Goal: Task Accomplishment & Management: Complete application form

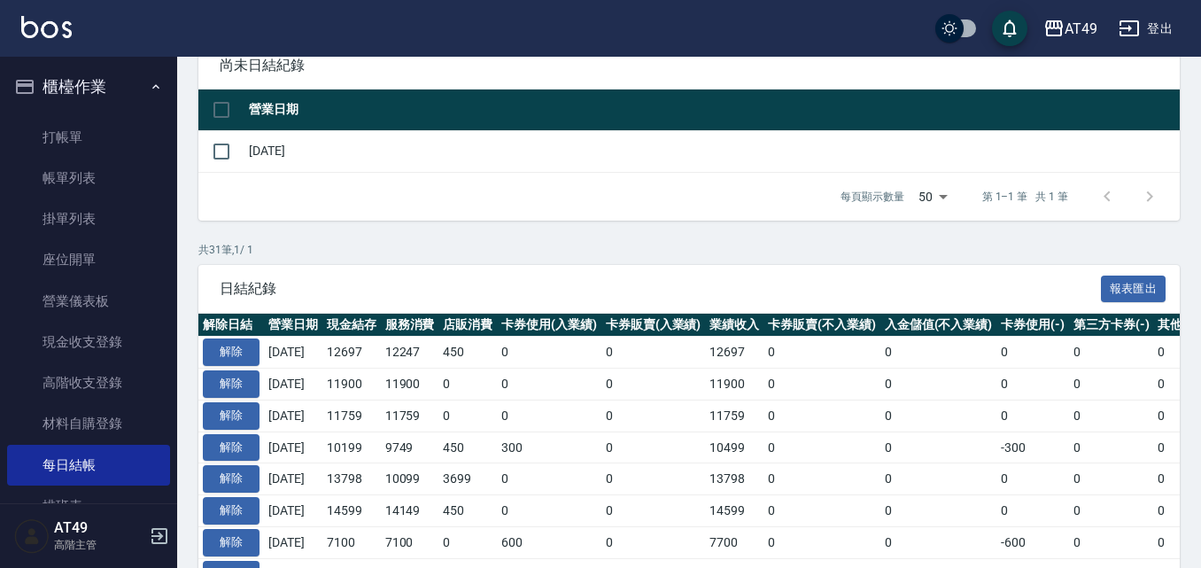
scroll to position [10, 0]
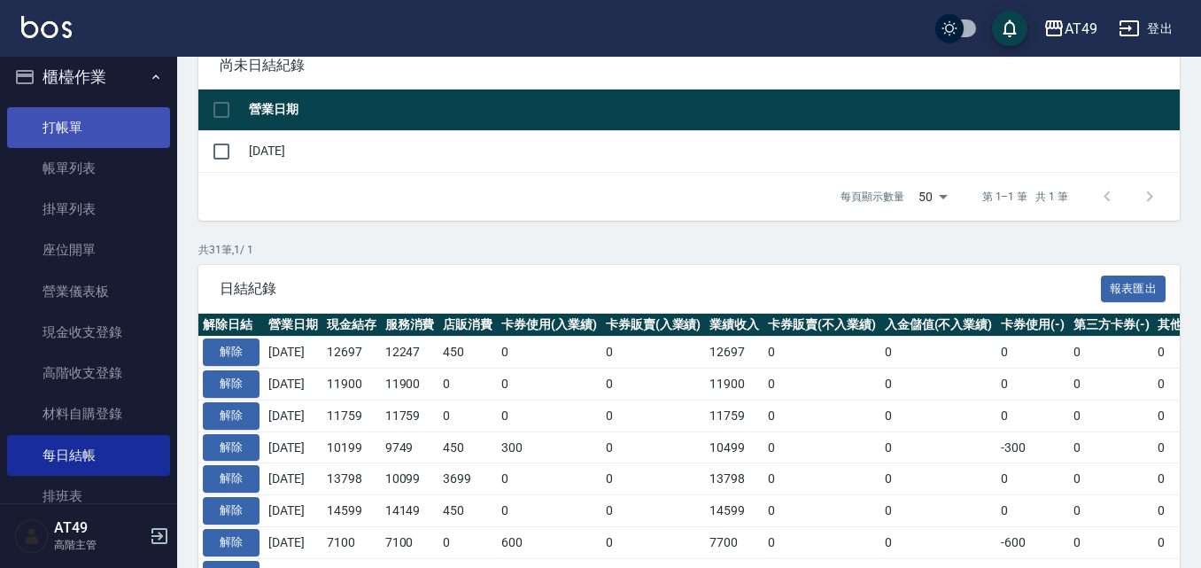
click at [91, 133] on link "打帳單" at bounding box center [88, 127] width 163 height 41
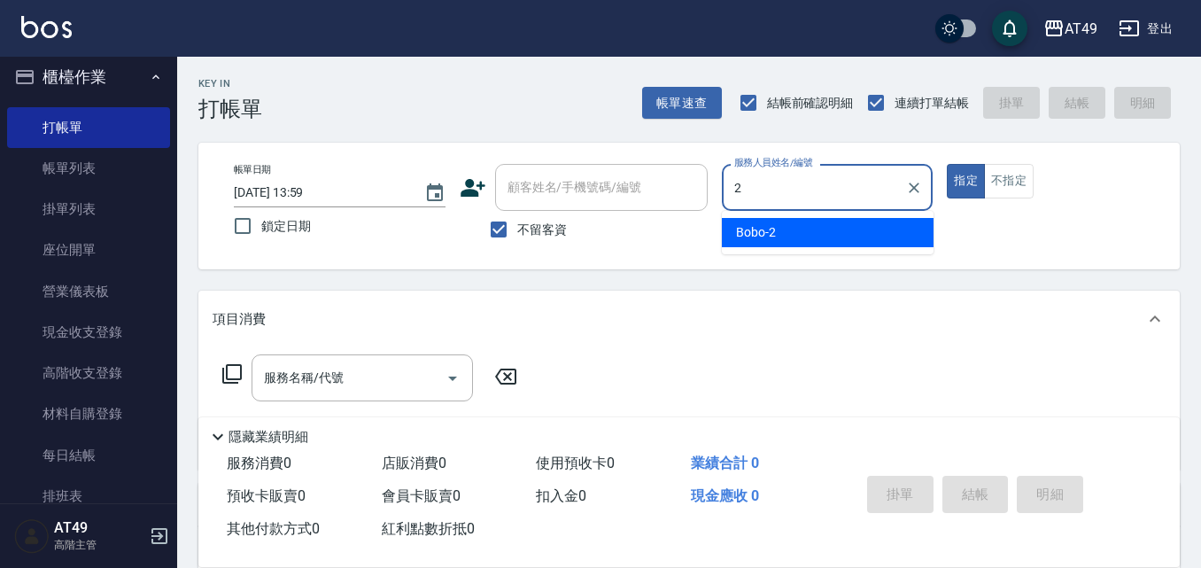
type input "2"
type button "true"
type input "Bobo-2"
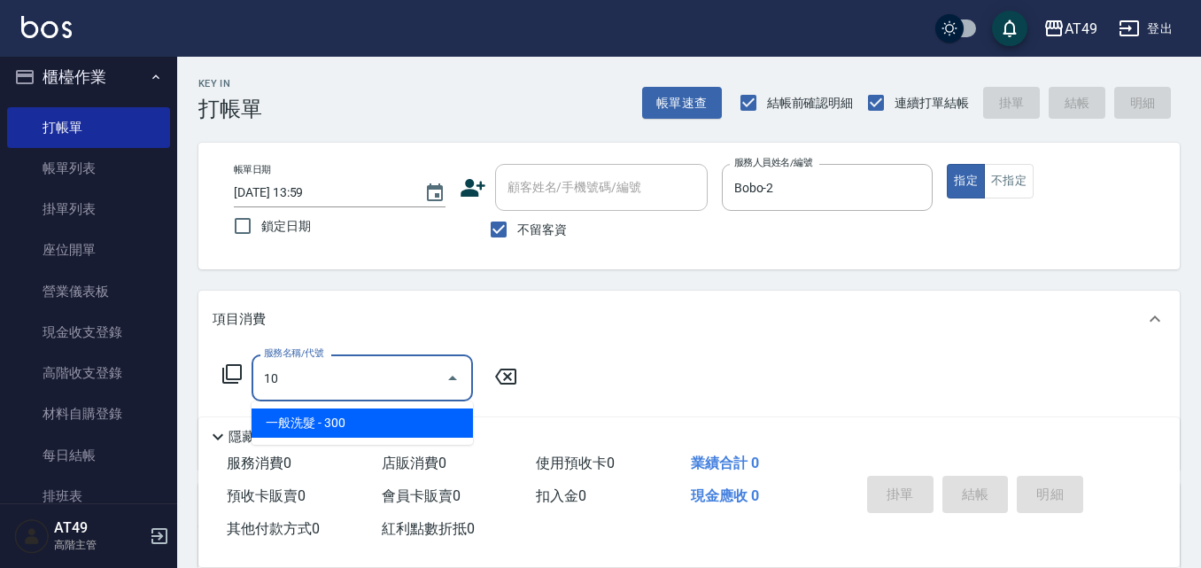
type input "1"
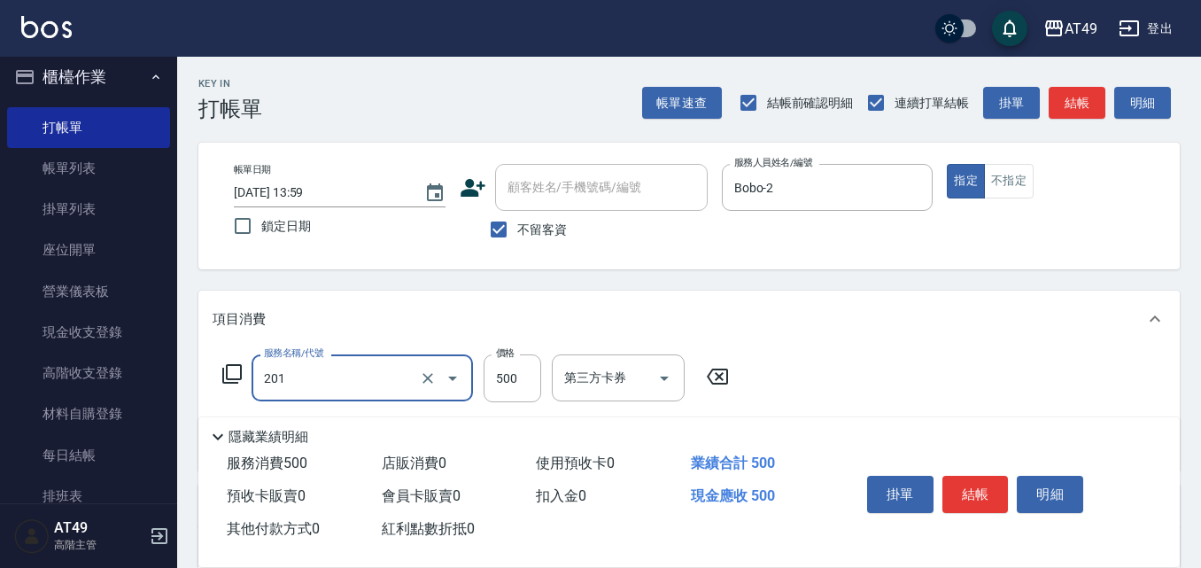
type input "精緻剪髮(201)"
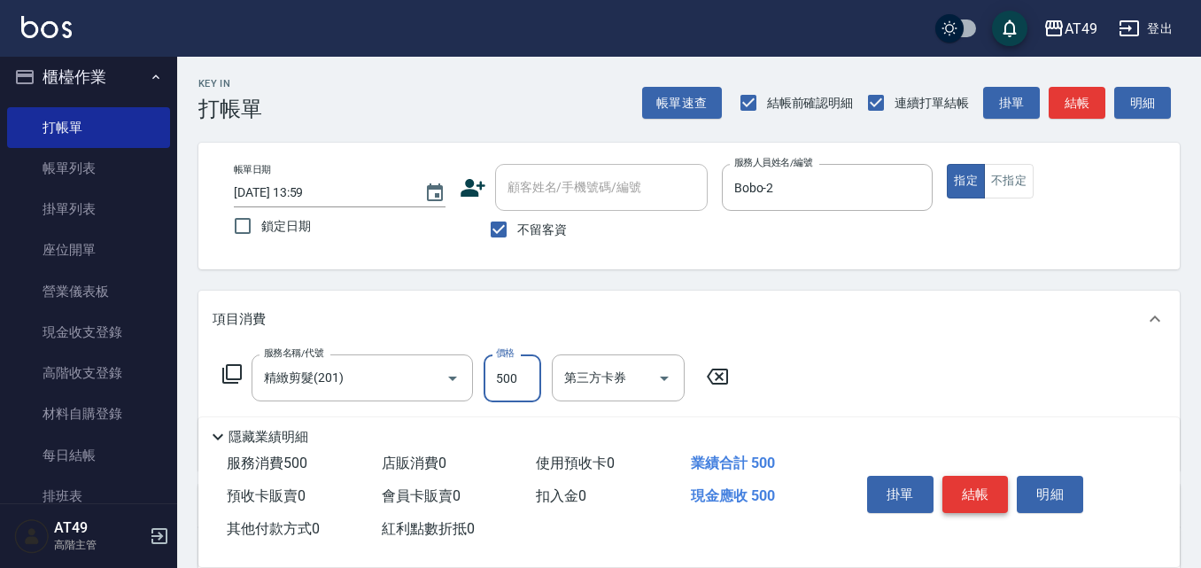
click at [991, 478] on button "結帳" at bounding box center [975, 493] width 66 height 37
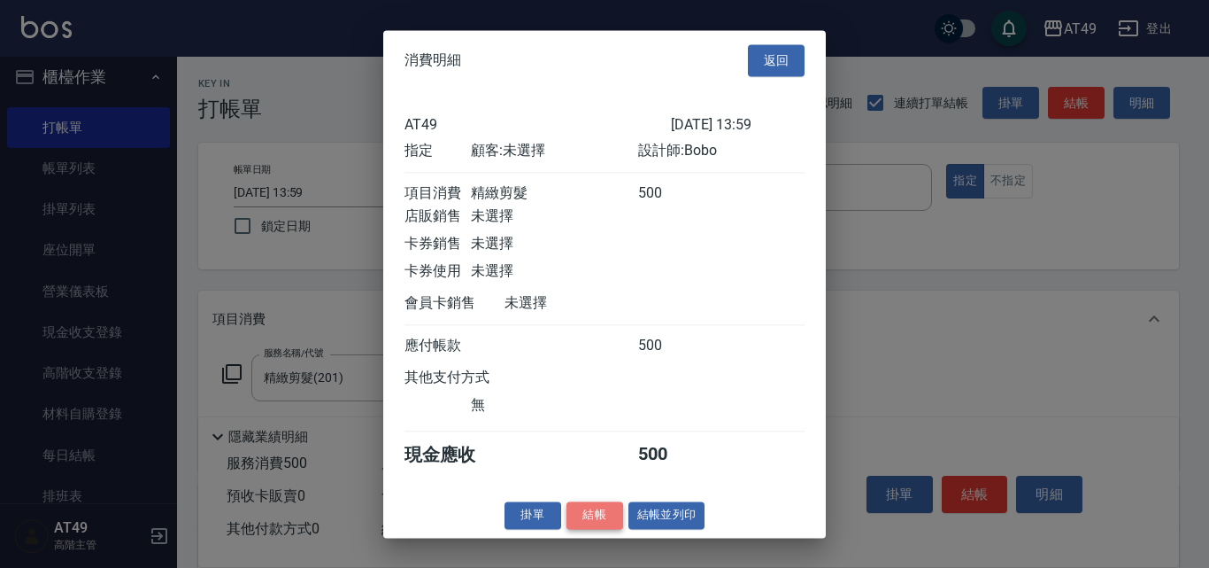
click at [599, 526] on button "結帳" at bounding box center [595, 514] width 57 height 27
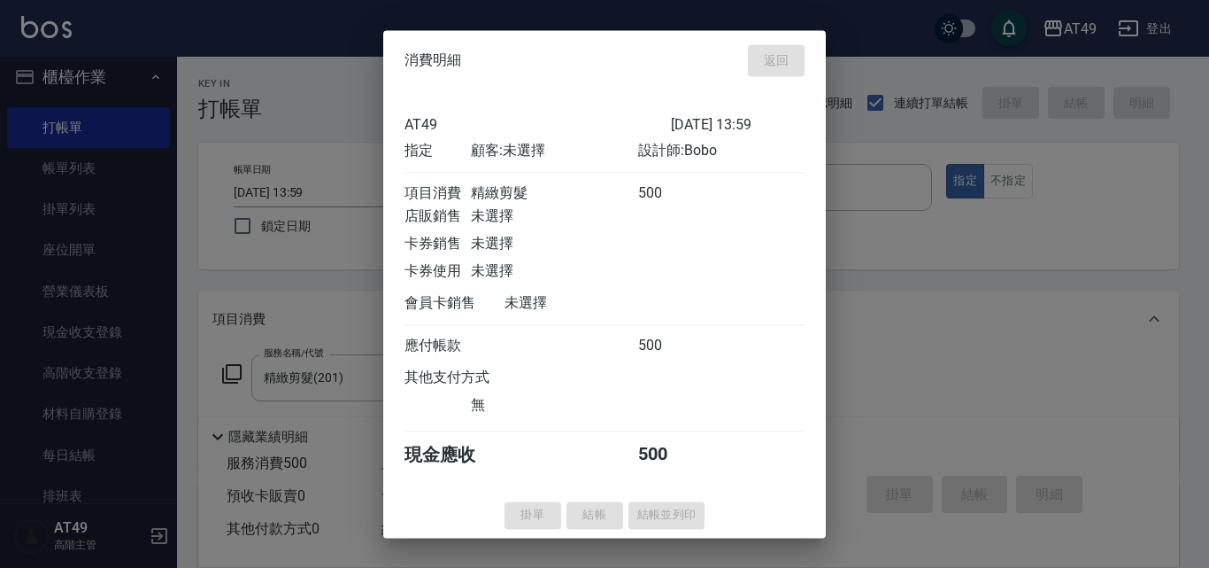
type input "2025/08/18 14:24"
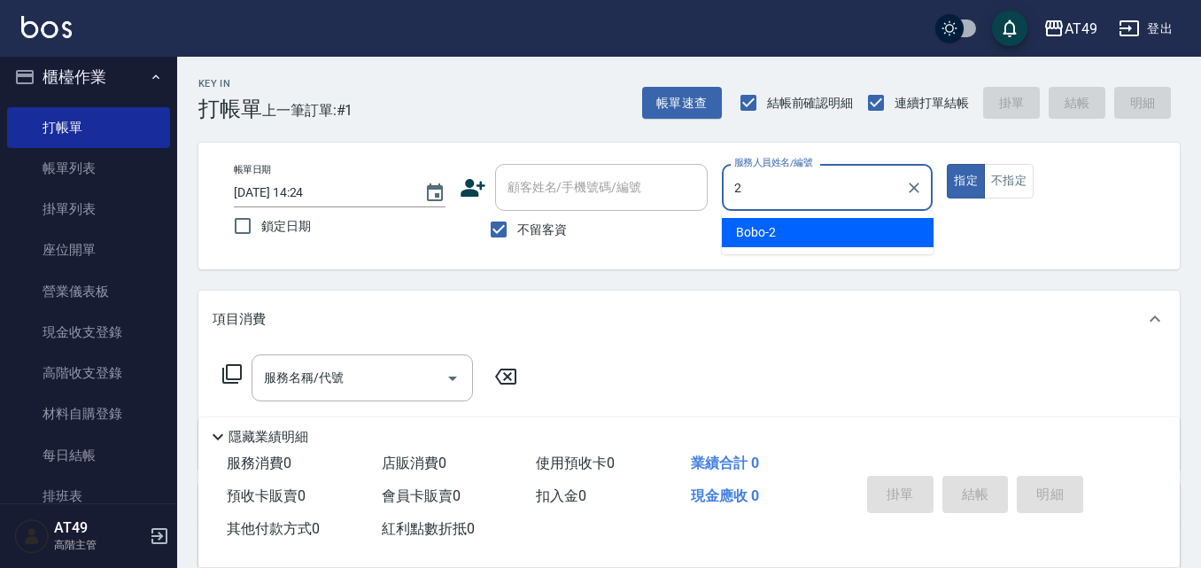
type input "Bobo-2"
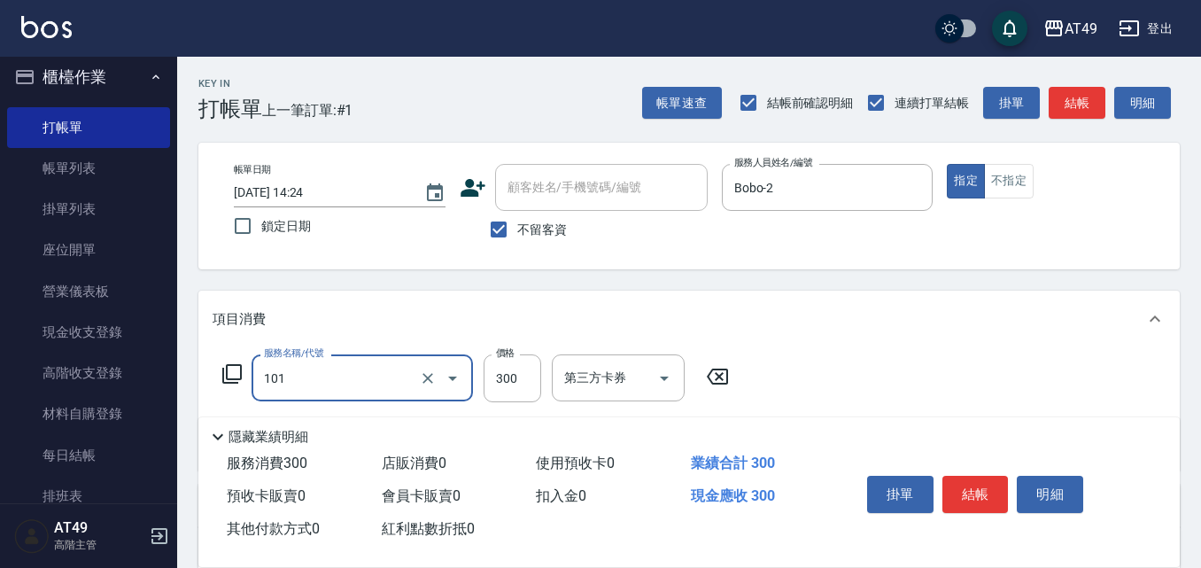
type input "一般洗髮(101)"
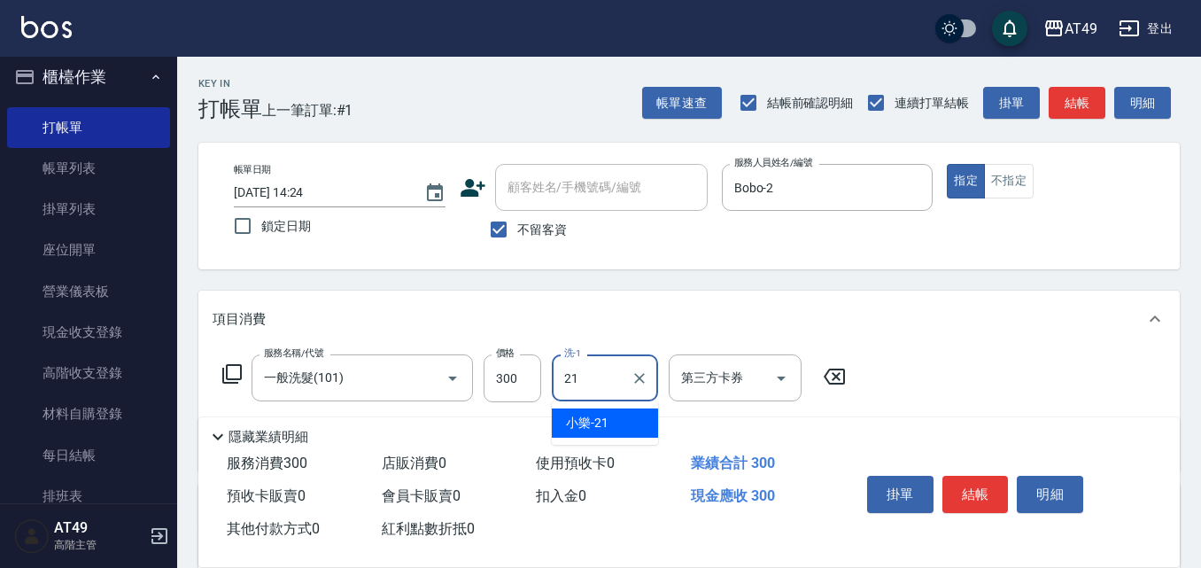
type input "小樂-21"
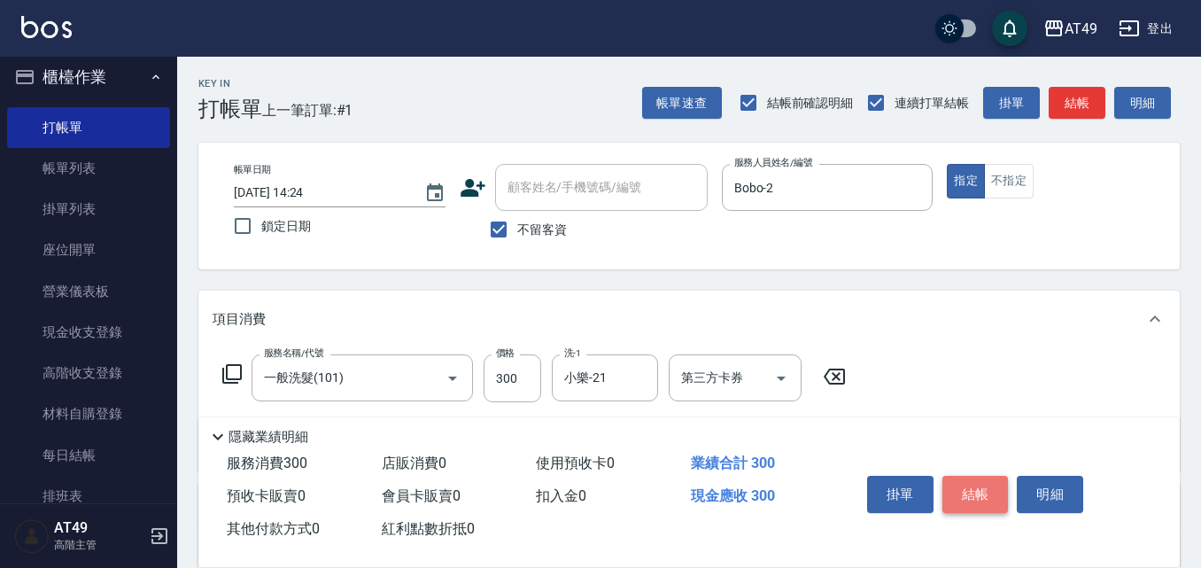
click at [954, 476] on button "結帳" at bounding box center [975, 493] width 66 height 37
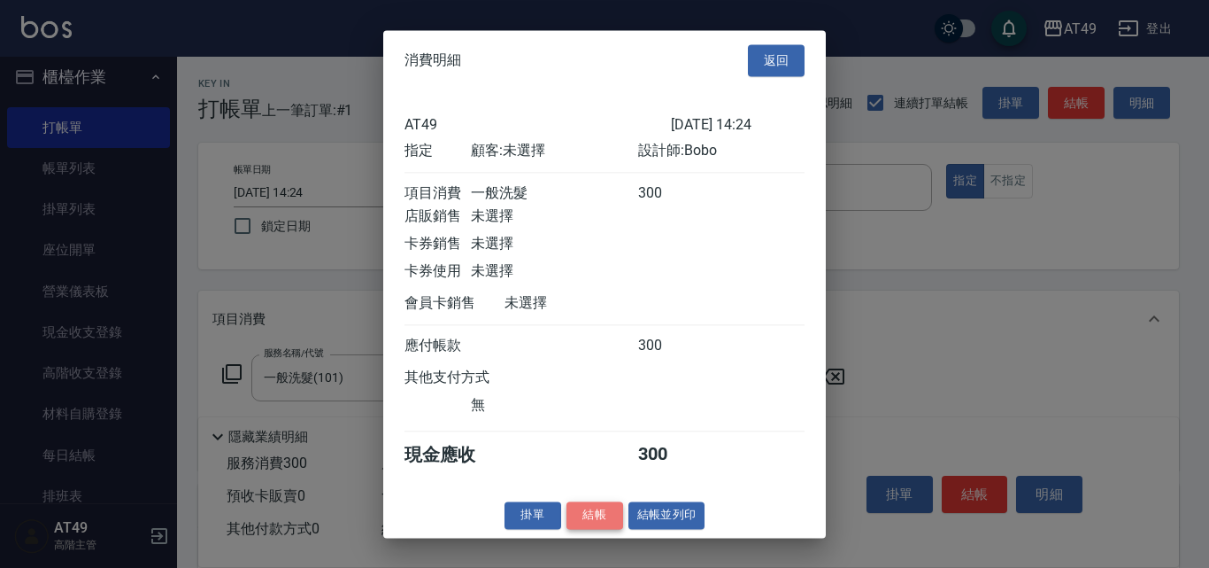
click at [586, 519] on button "結帳" at bounding box center [595, 514] width 57 height 27
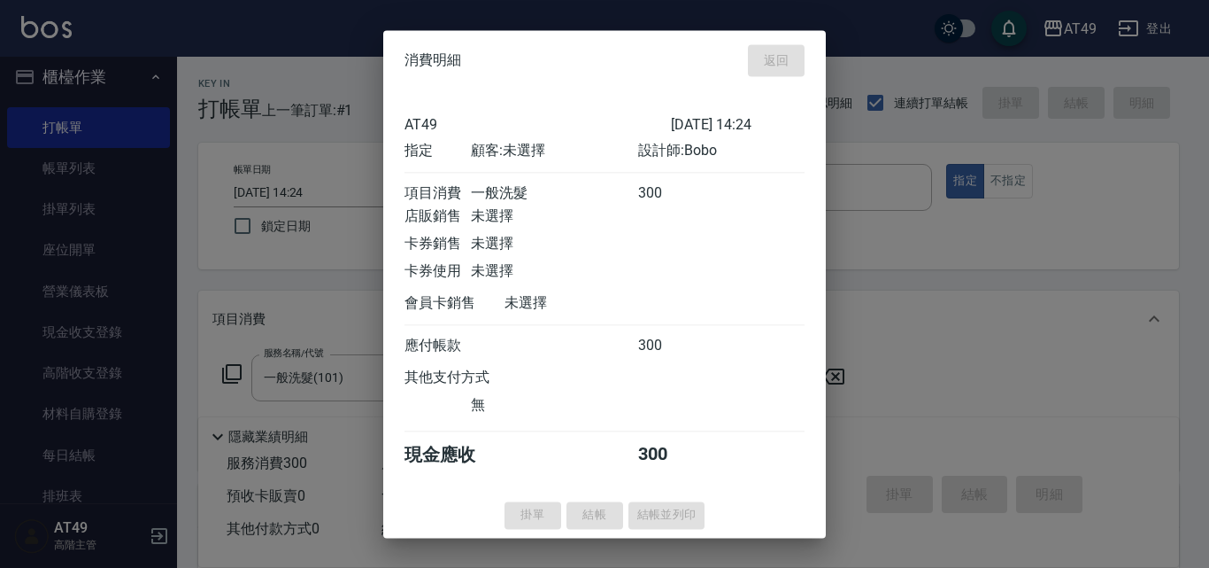
type input "2025/08/18 14:25"
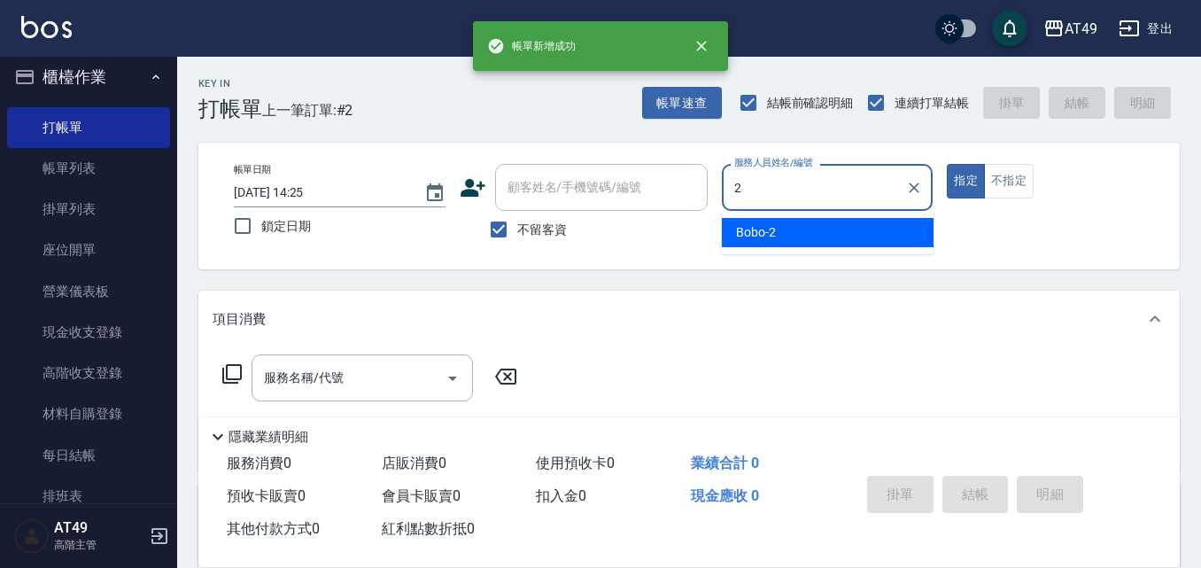
type input "Bobo-2"
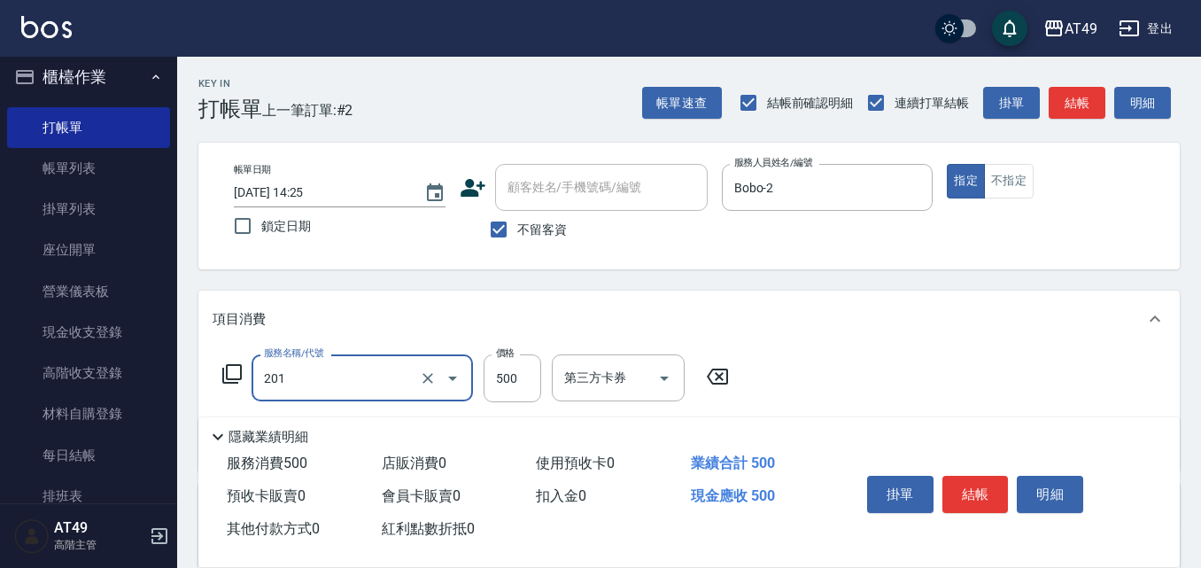
type input "精緻剪髮(201)"
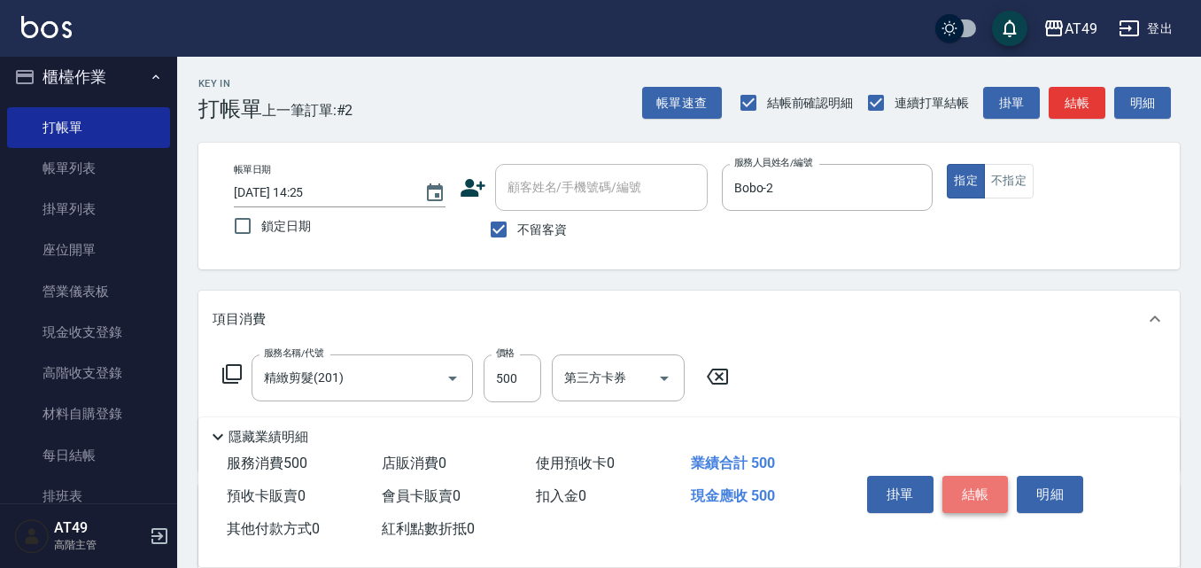
click at [947, 483] on button "結帳" at bounding box center [975, 493] width 66 height 37
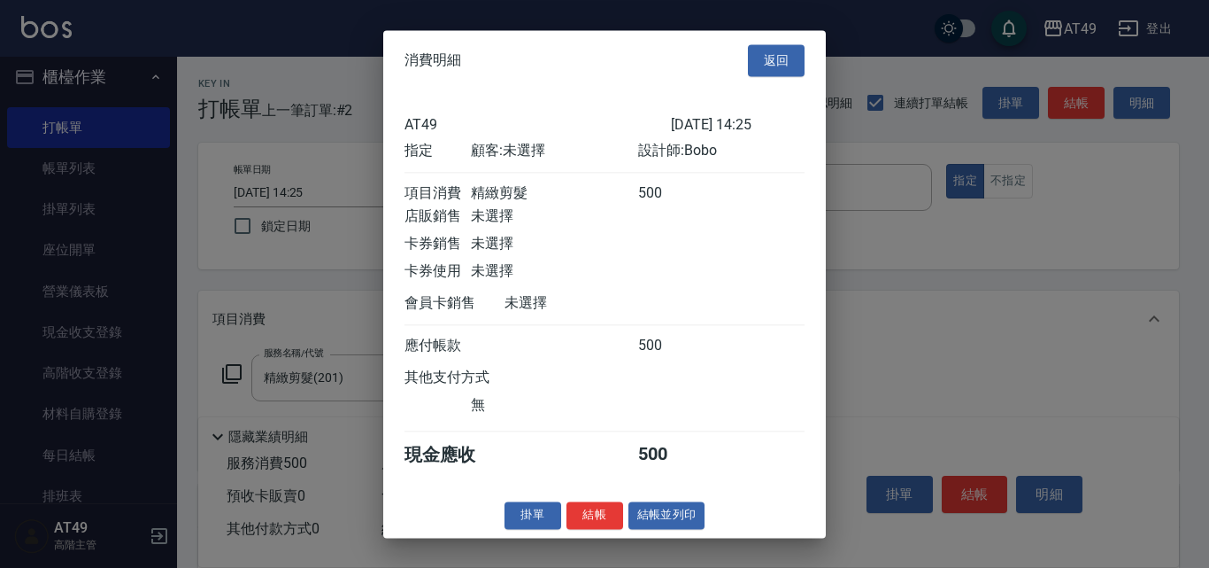
click at [590, 524] on button "結帳" at bounding box center [595, 514] width 57 height 27
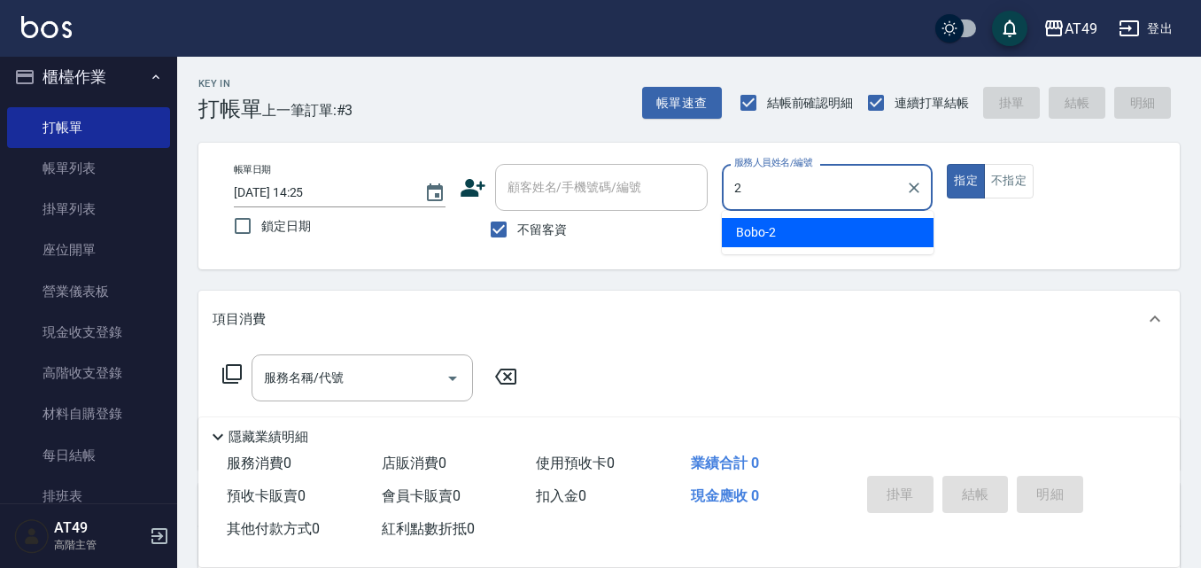
type input "Bobo-2"
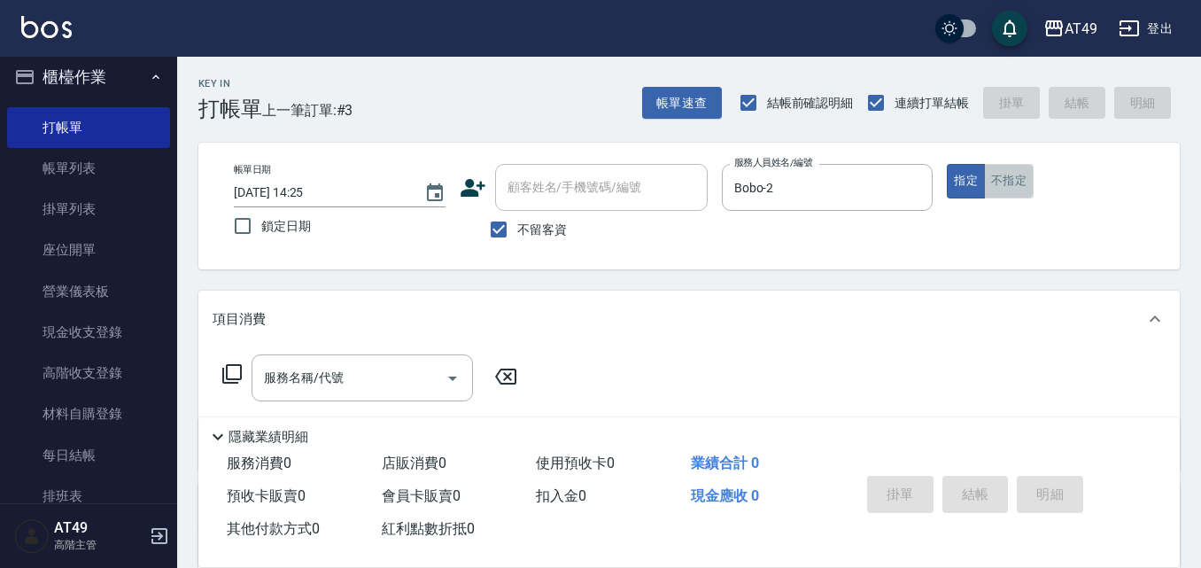
click at [1014, 192] on button "不指定" at bounding box center [1009, 181] width 50 height 35
click at [284, 385] on input "服務名稱/代號" at bounding box center [348, 377] width 179 height 31
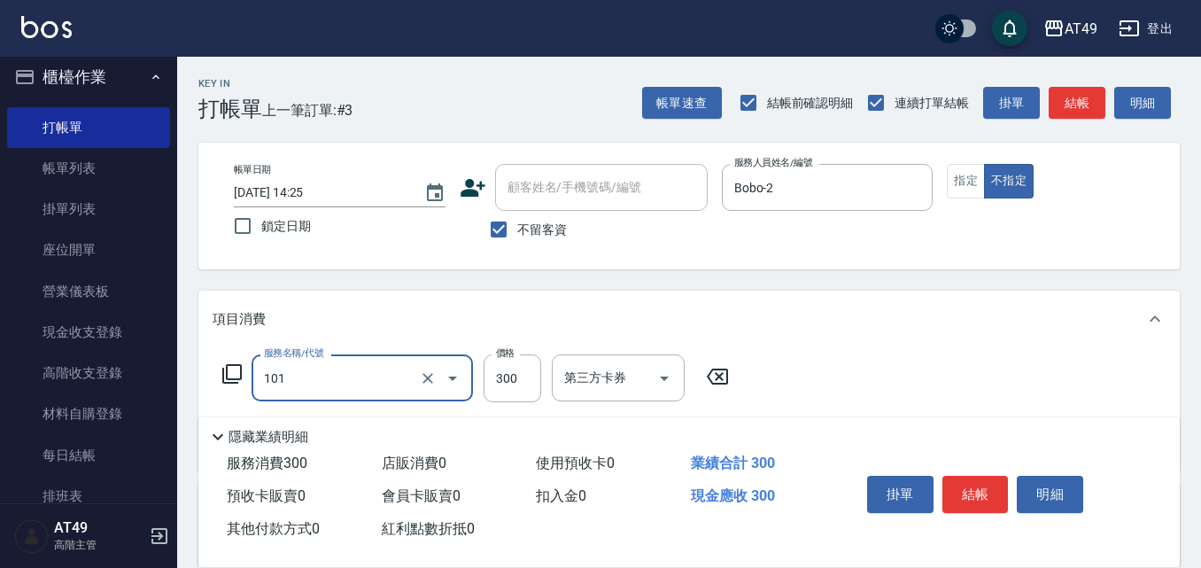
type input "一般洗髮(101)"
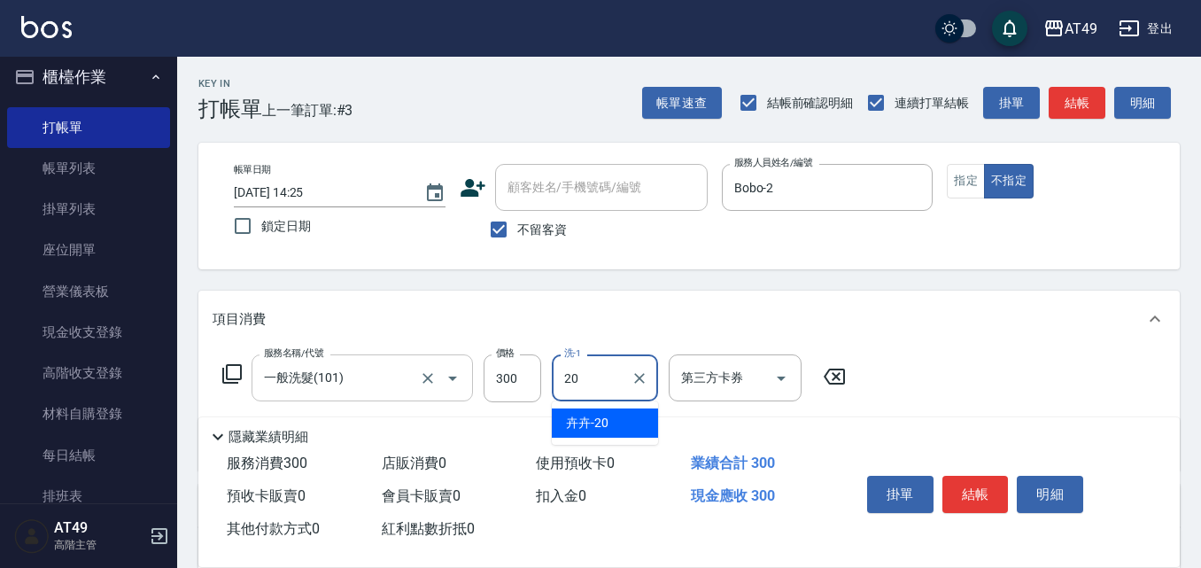
type input "卉卉-20"
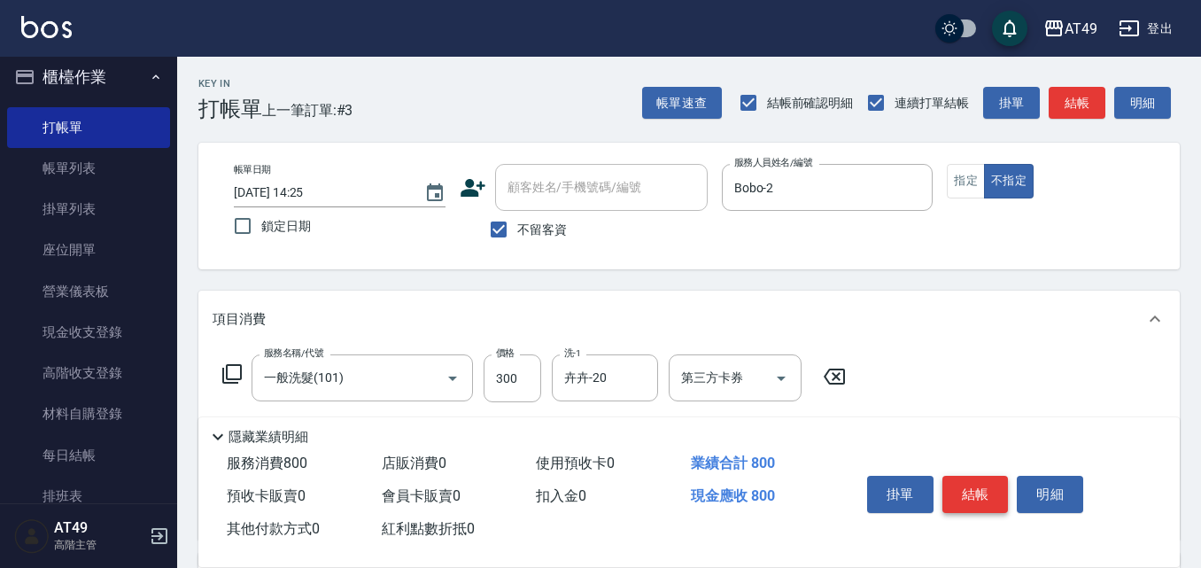
type input "精緻剪髮(201)"
click at [985, 475] on button "結帳" at bounding box center [975, 493] width 66 height 37
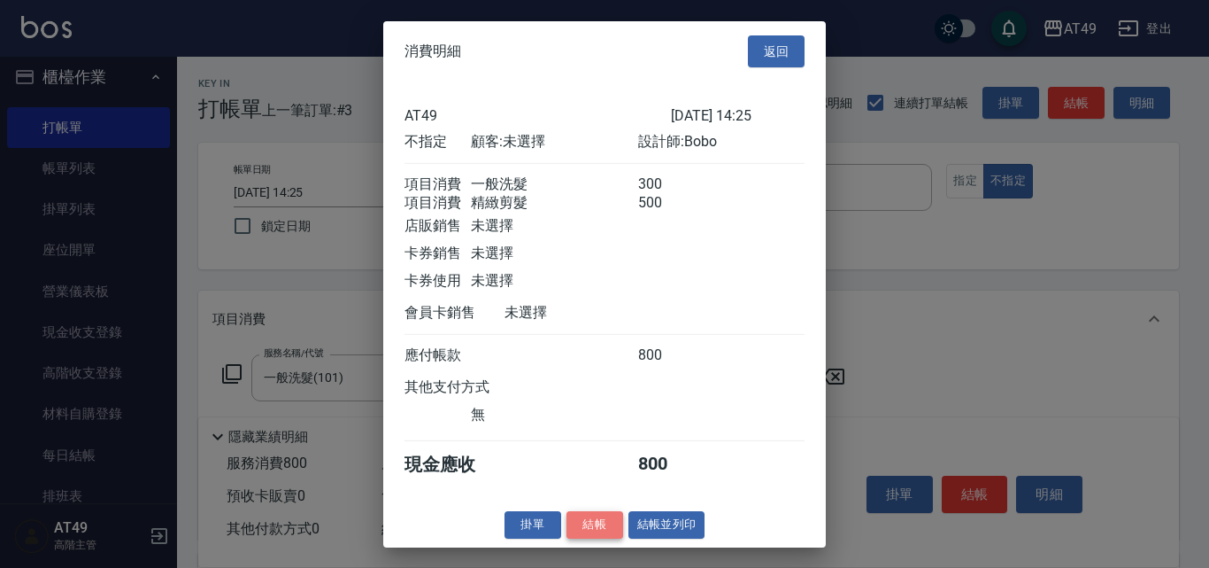
click at [591, 526] on button "結帳" at bounding box center [595, 524] width 57 height 27
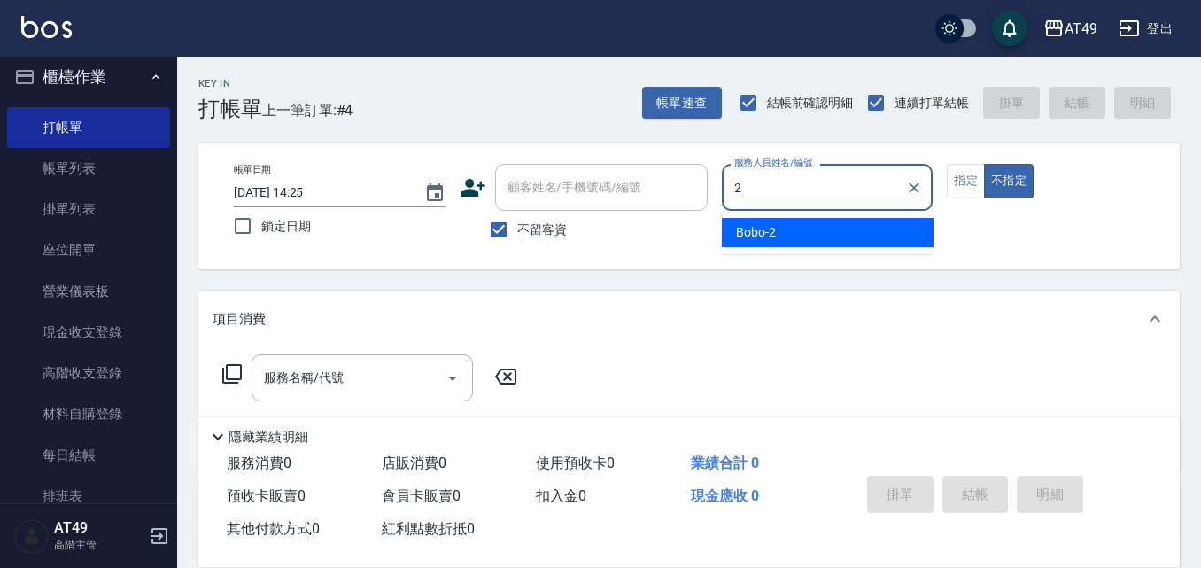
type input "Bobo-2"
type button "false"
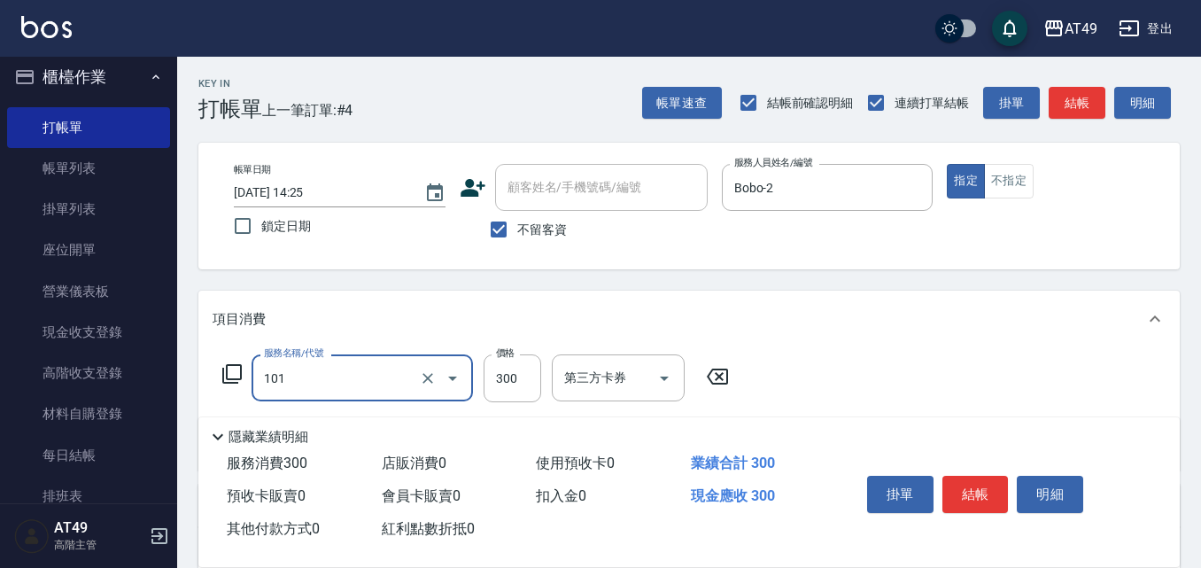
type input "一般洗髮(101)"
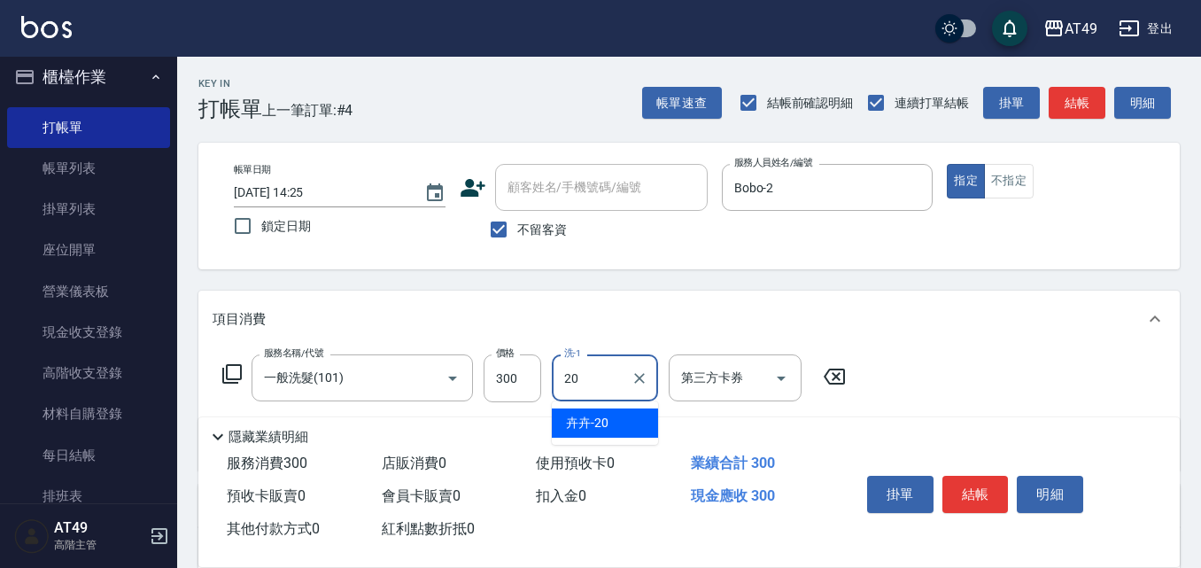
type input "卉卉-20"
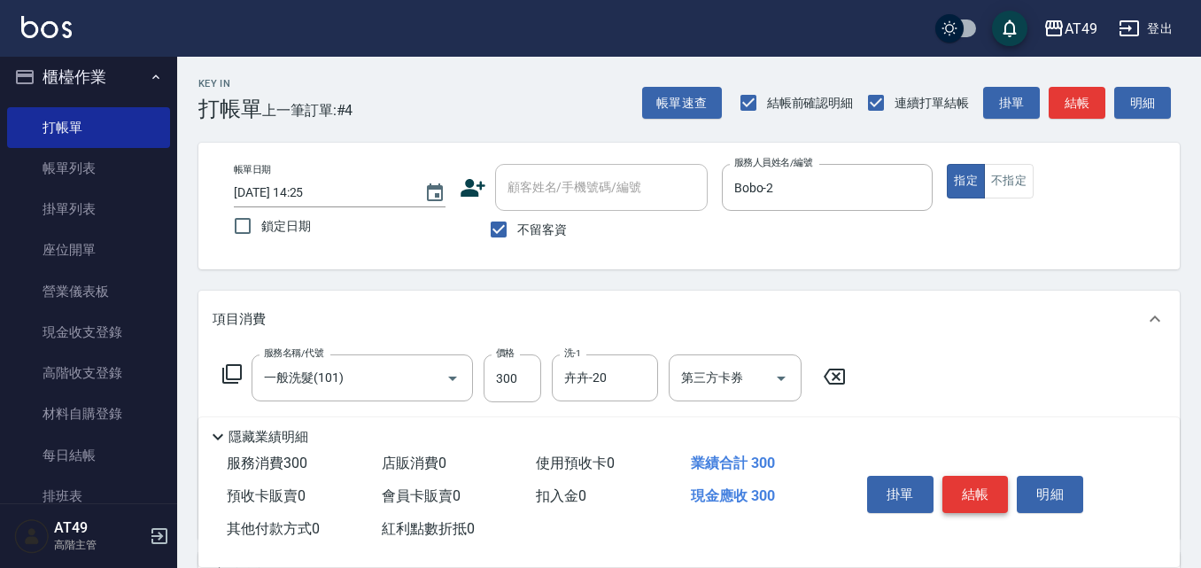
click at [961, 479] on button "結帳" at bounding box center [975, 493] width 66 height 37
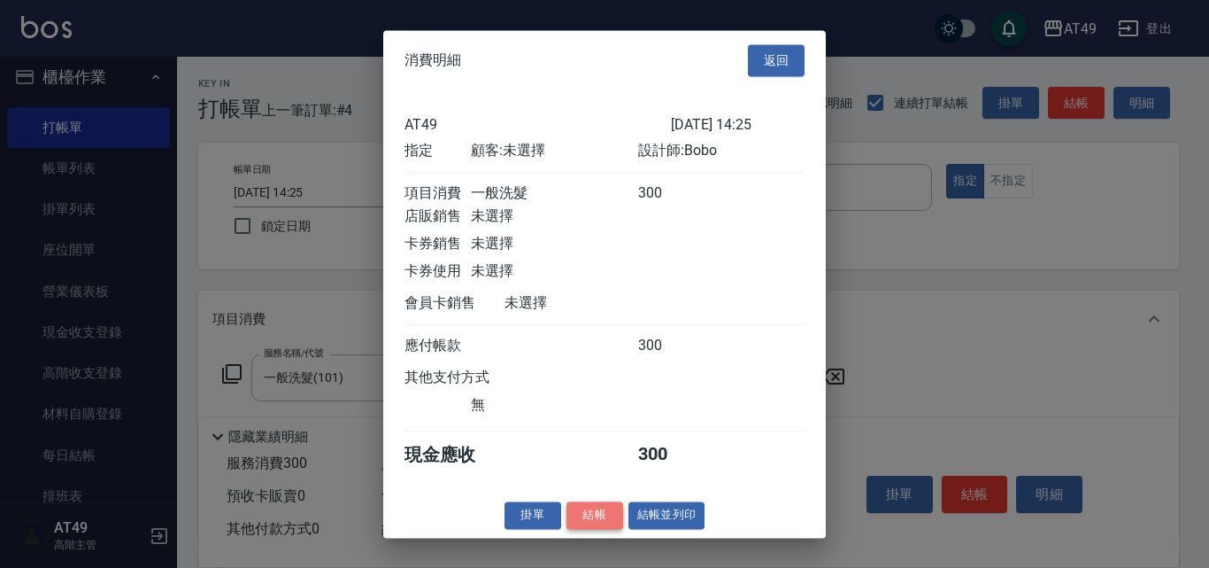
click at [605, 522] on button "結帳" at bounding box center [595, 514] width 57 height 27
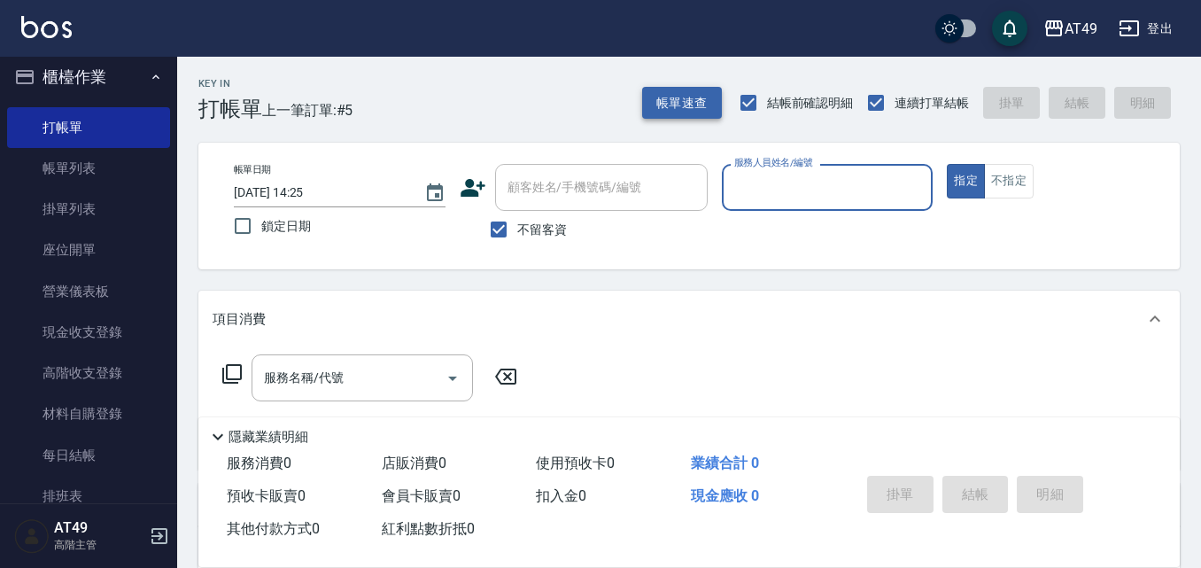
click at [714, 118] on button "帳單速查" at bounding box center [682, 103] width 80 height 33
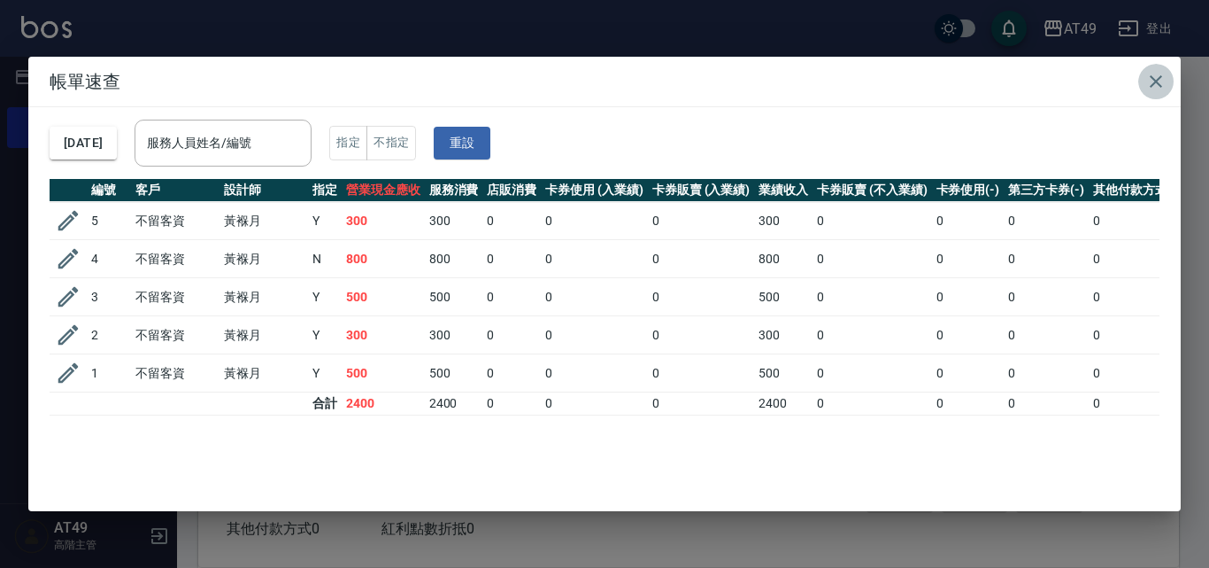
click at [1160, 83] on icon "button" at bounding box center [1156, 81] width 21 height 21
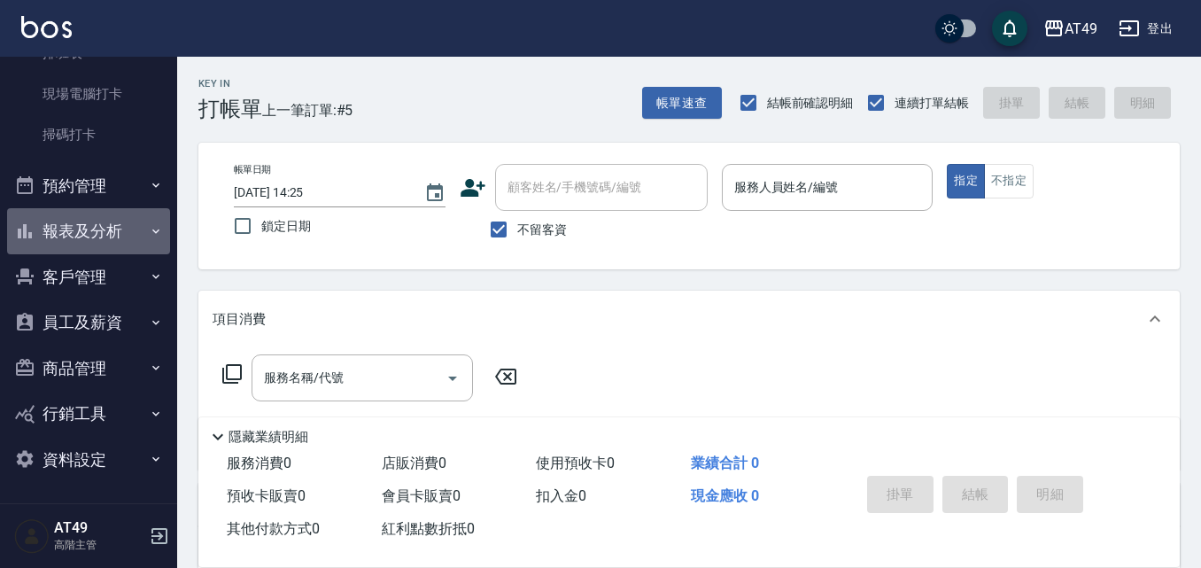
click at [97, 217] on button "報表及分析" at bounding box center [88, 231] width 163 height 46
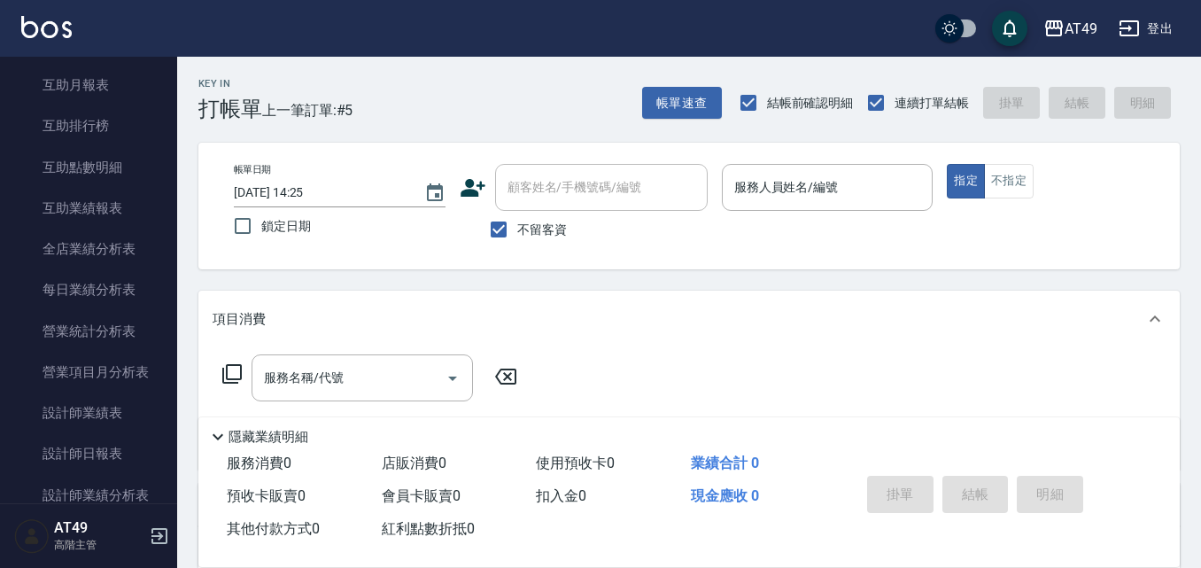
scroll to position [984, 0]
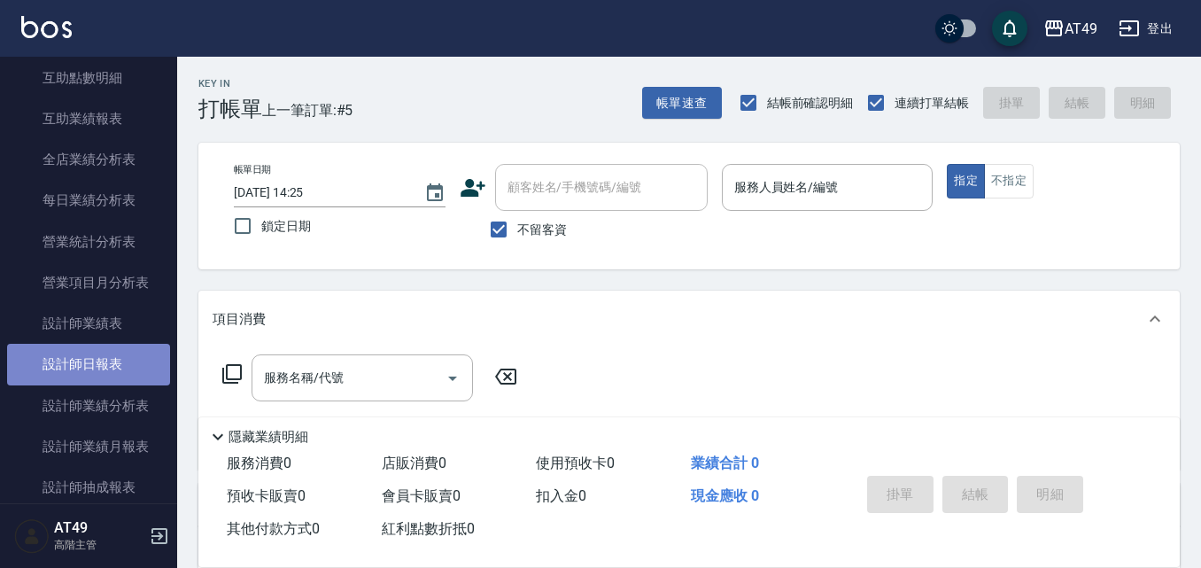
click at [99, 367] on link "設計師日報表" at bounding box center [88, 364] width 163 height 41
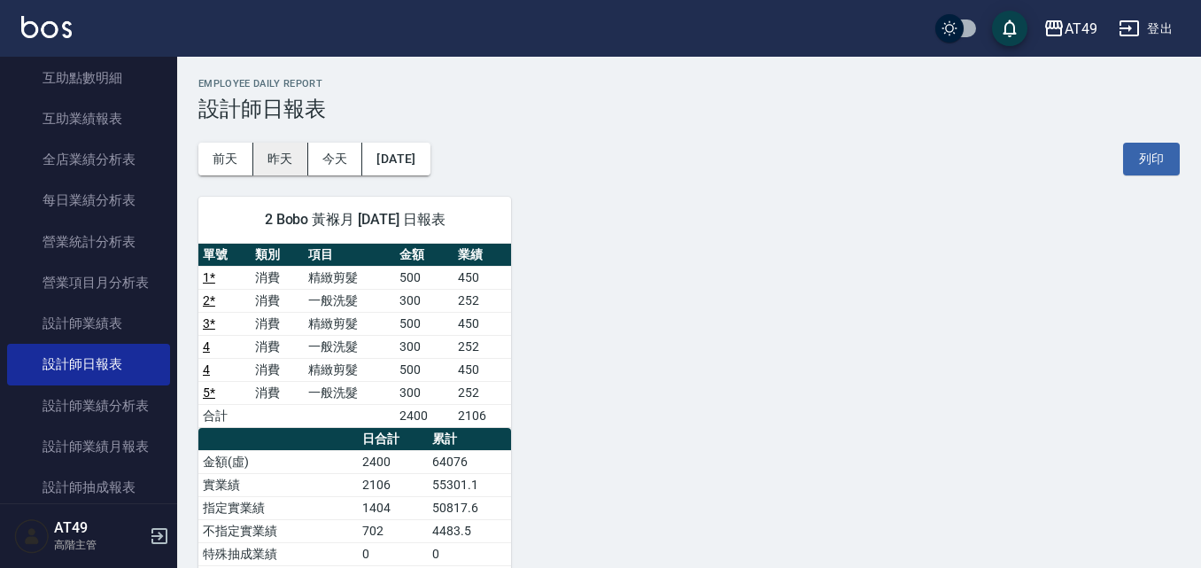
click at [296, 165] on button "昨天" at bounding box center [280, 159] width 55 height 33
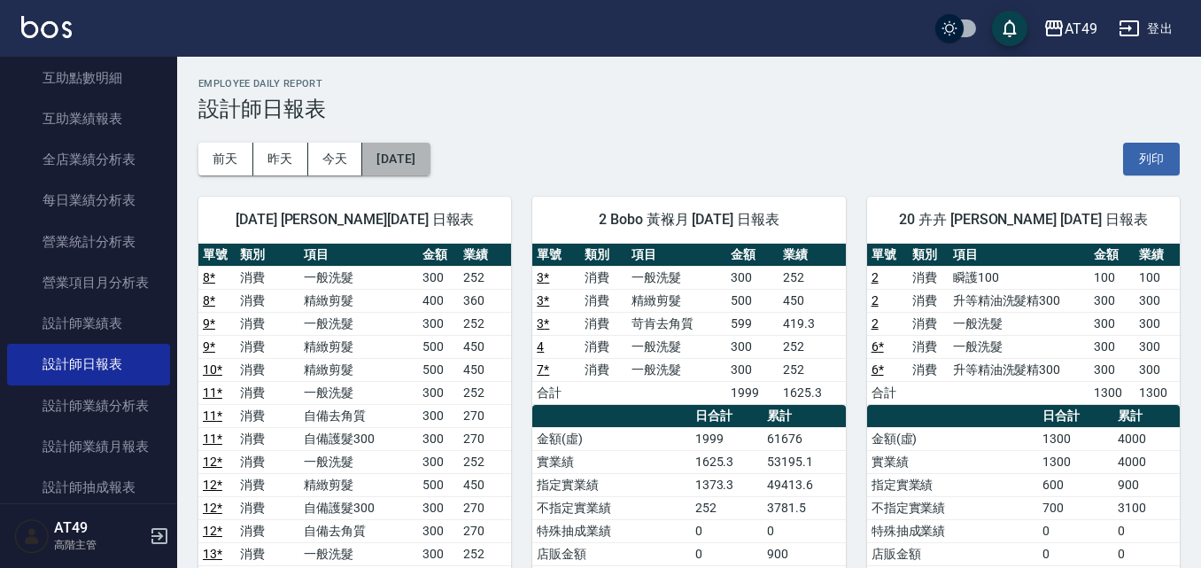
click at [390, 166] on button "2025/08/17" at bounding box center [395, 159] width 67 height 33
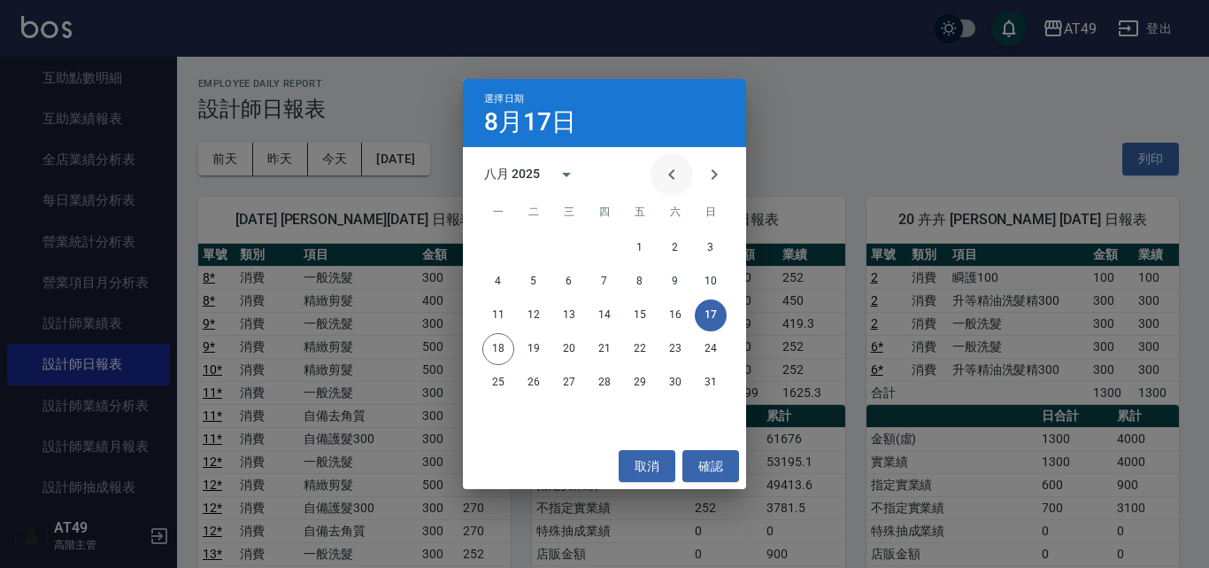
click at [675, 172] on icon "Previous month" at bounding box center [671, 174] width 21 height 21
click at [599, 320] on button "17" at bounding box center [605, 315] width 32 height 32
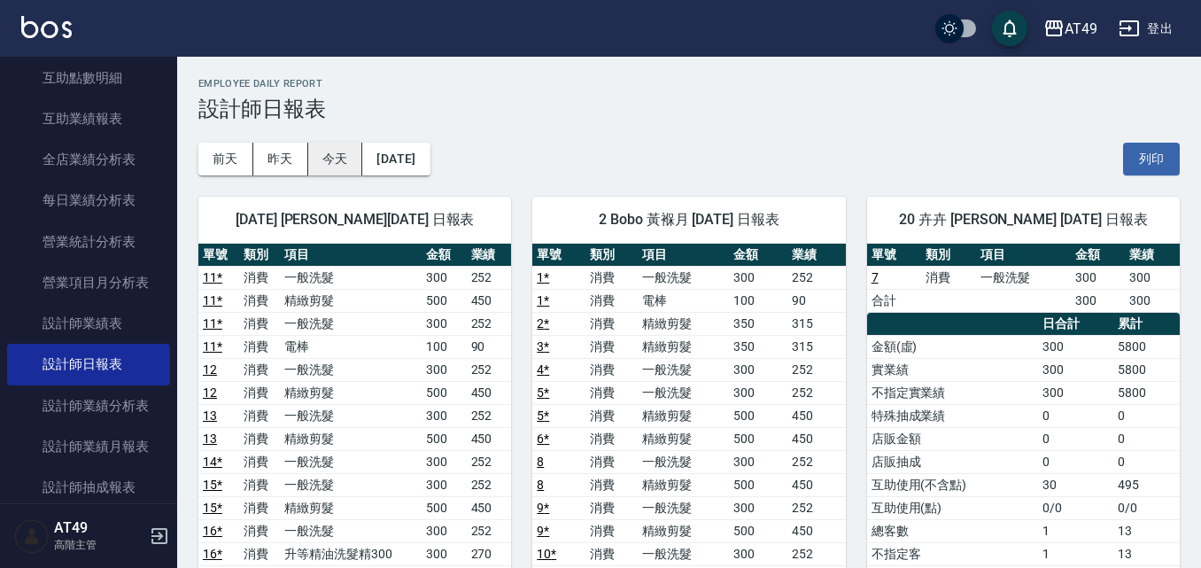
click at [348, 160] on button "今天" at bounding box center [335, 159] width 55 height 33
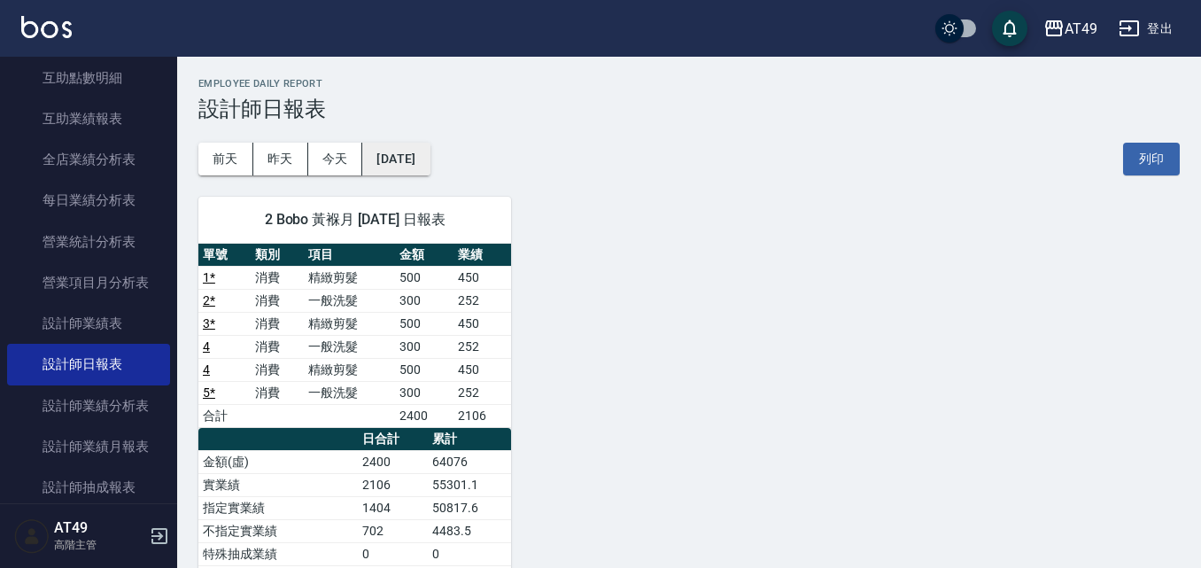
click at [429, 154] on button "2025/08/18" at bounding box center [395, 159] width 67 height 33
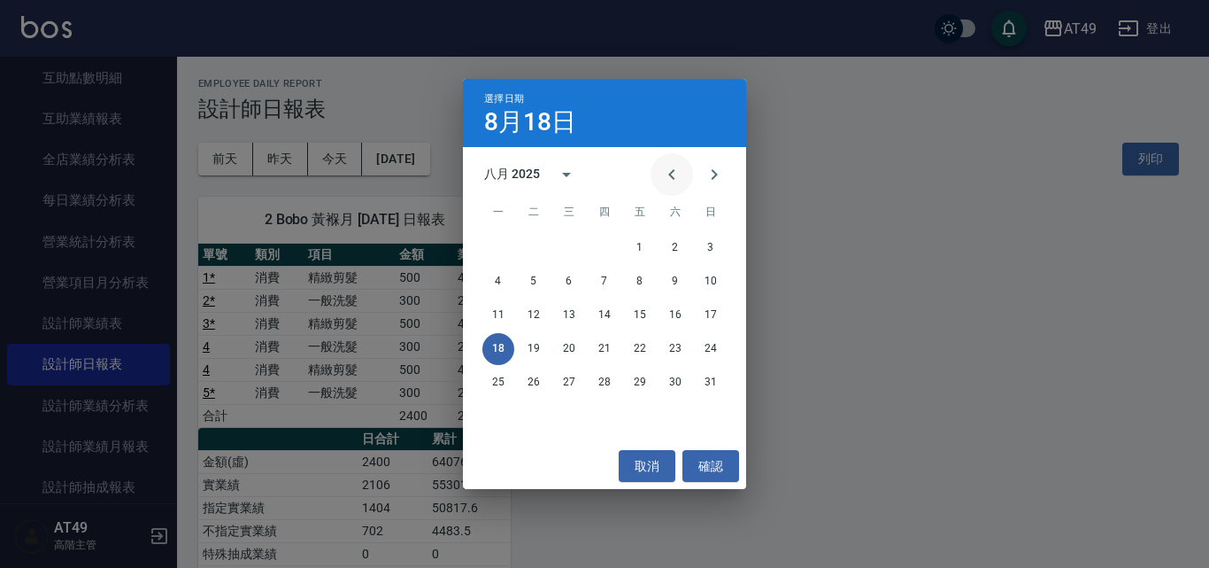
click at [671, 172] on icon "Previous month" at bounding box center [671, 174] width 6 height 11
click at [603, 312] on button "17" at bounding box center [605, 315] width 32 height 32
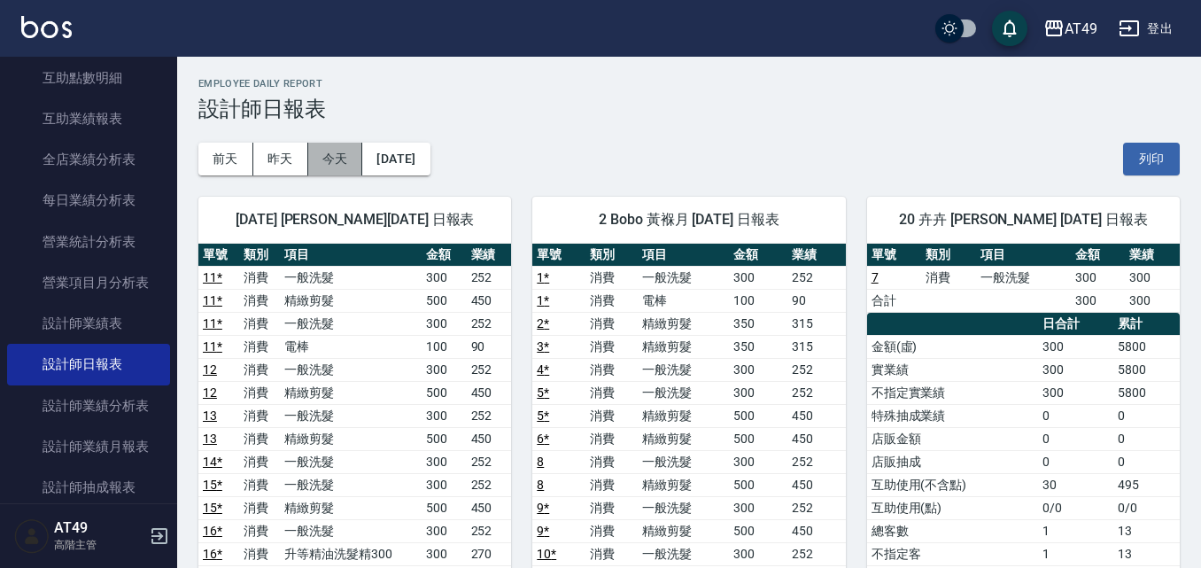
click at [320, 161] on button "今天" at bounding box center [335, 159] width 55 height 33
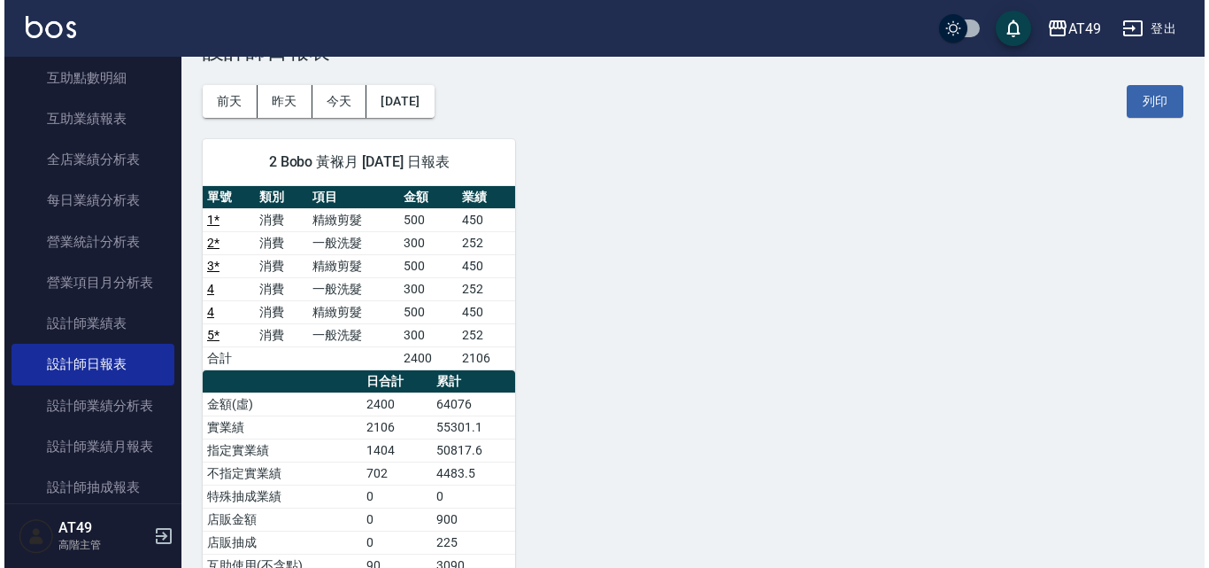
scroll to position [89, 0]
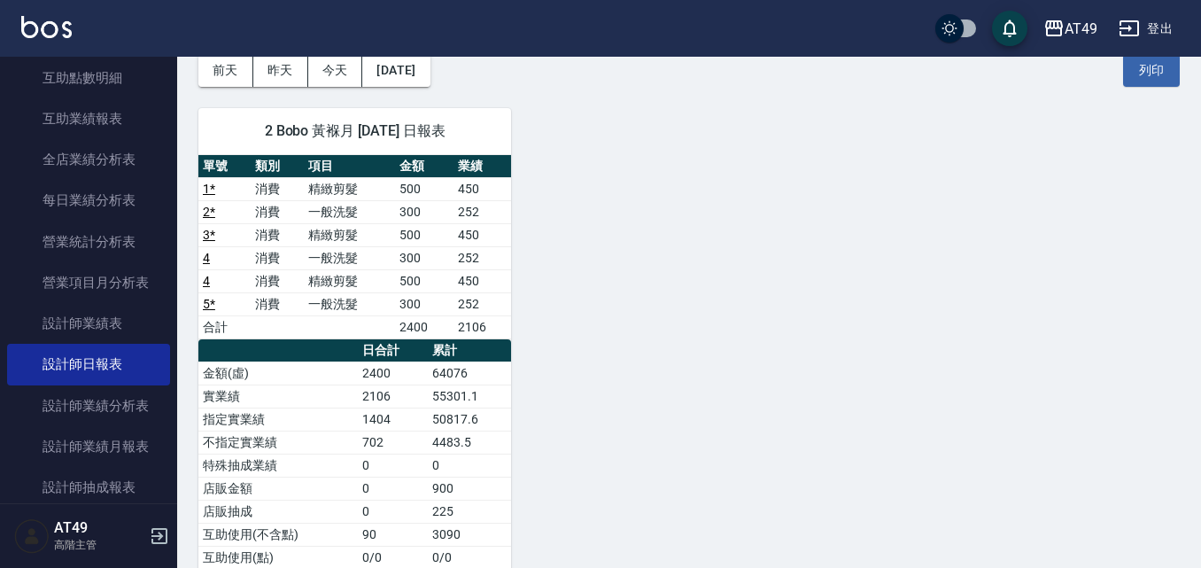
click at [413, 50] on div "AT49 登出" at bounding box center [600, 28] width 1201 height 57
click at [394, 81] on button "2025/08/18" at bounding box center [395, 70] width 67 height 33
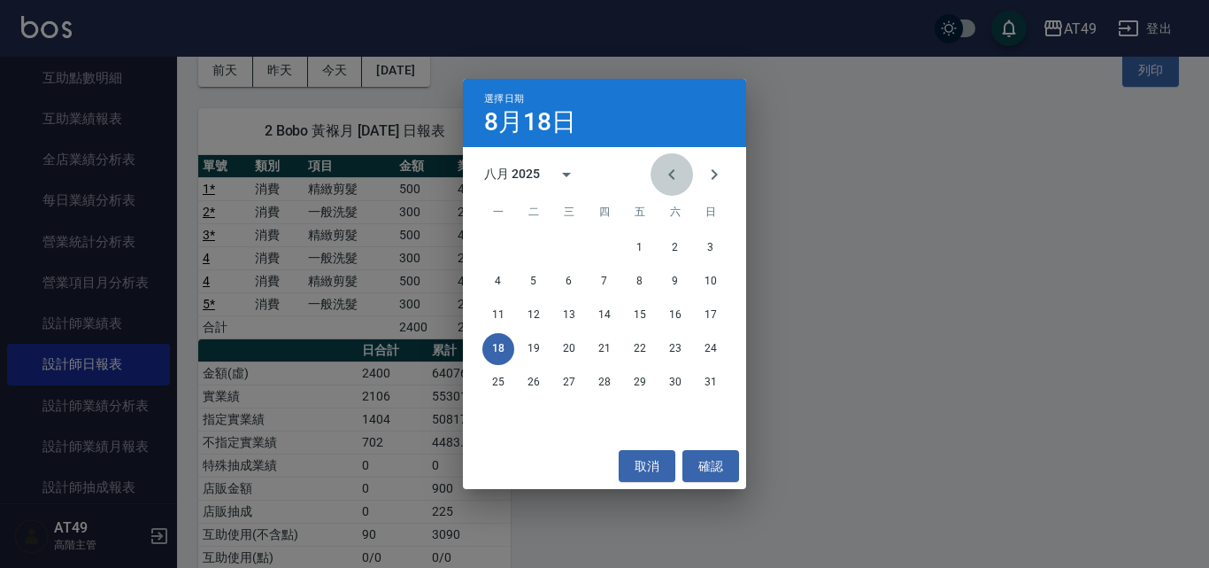
click at [675, 181] on icon "Previous month" at bounding box center [671, 174] width 21 height 21
click at [606, 310] on button "17" at bounding box center [605, 315] width 32 height 32
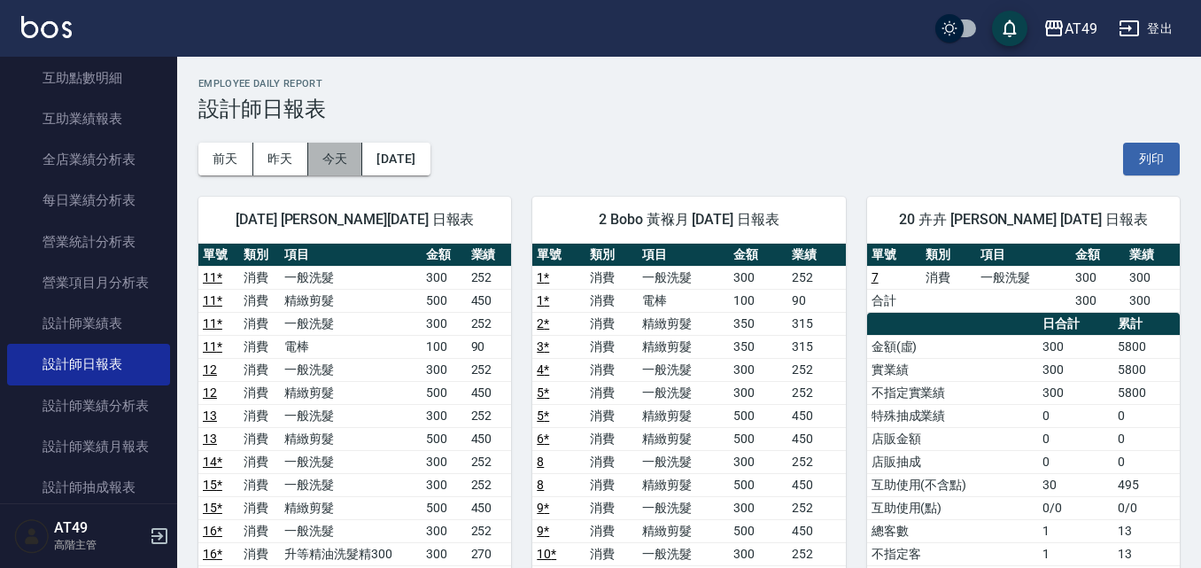
click at [318, 166] on button "今天" at bounding box center [335, 159] width 55 height 33
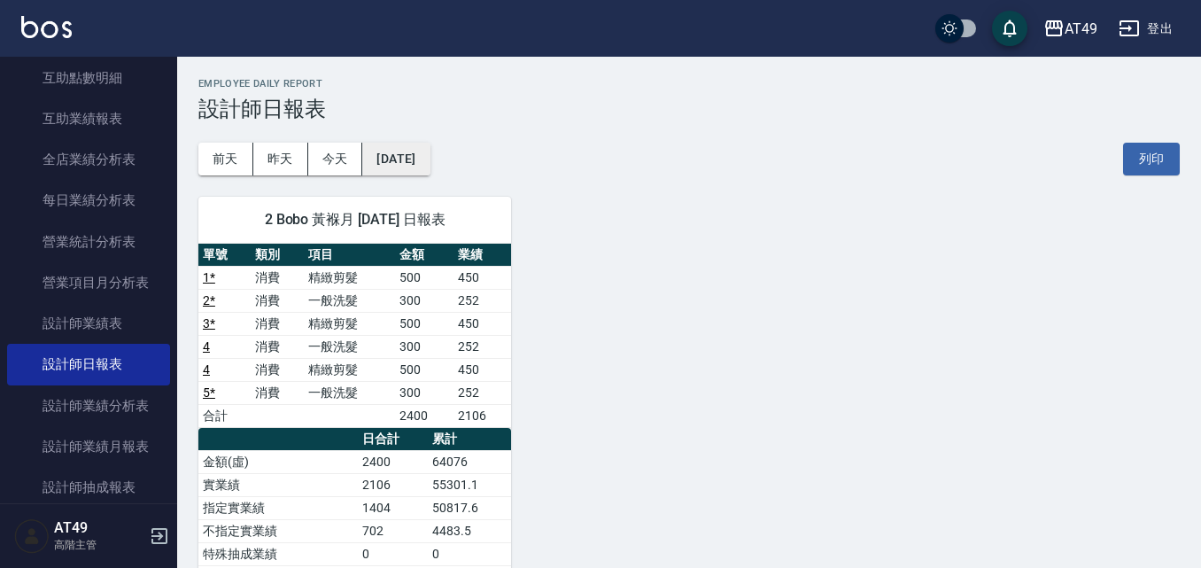
click at [389, 156] on button "2025/08/18" at bounding box center [395, 159] width 67 height 33
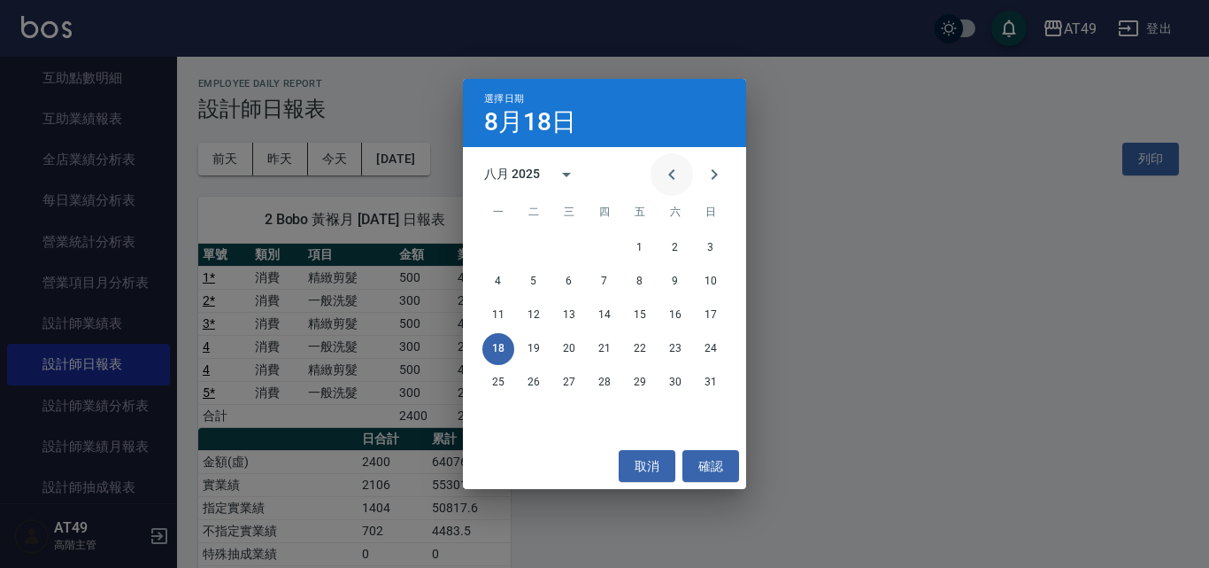
click at [680, 175] on icon "Previous month" at bounding box center [671, 174] width 21 height 21
click at [672, 313] on button "19" at bounding box center [676, 315] width 32 height 32
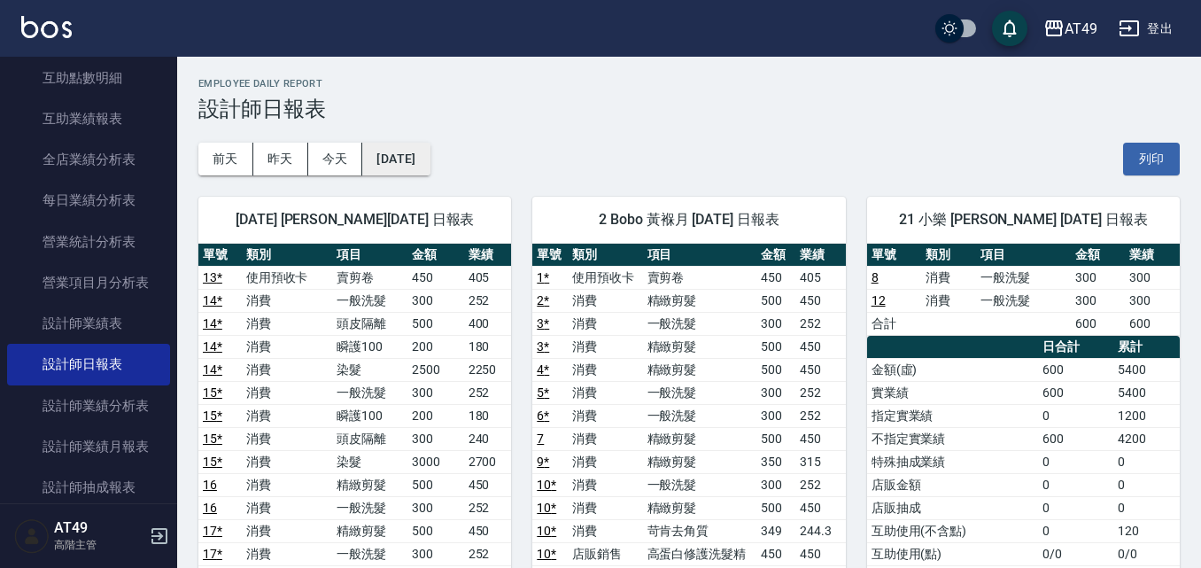
click at [399, 172] on button "2025/07/19" at bounding box center [395, 159] width 67 height 33
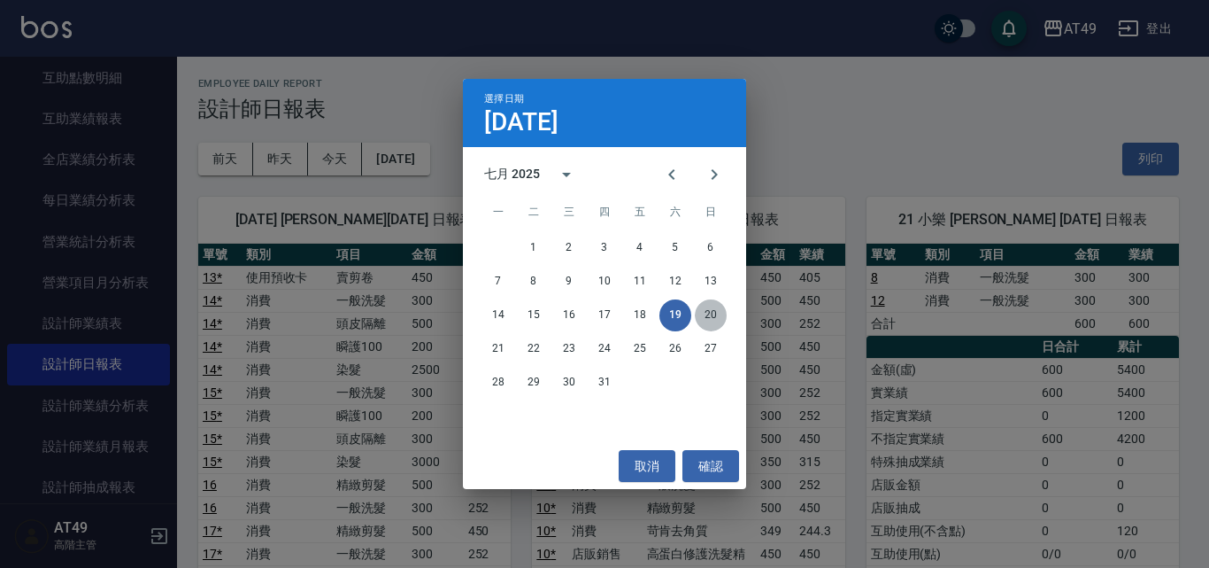
click at [708, 319] on button "20" at bounding box center [711, 315] width 32 height 32
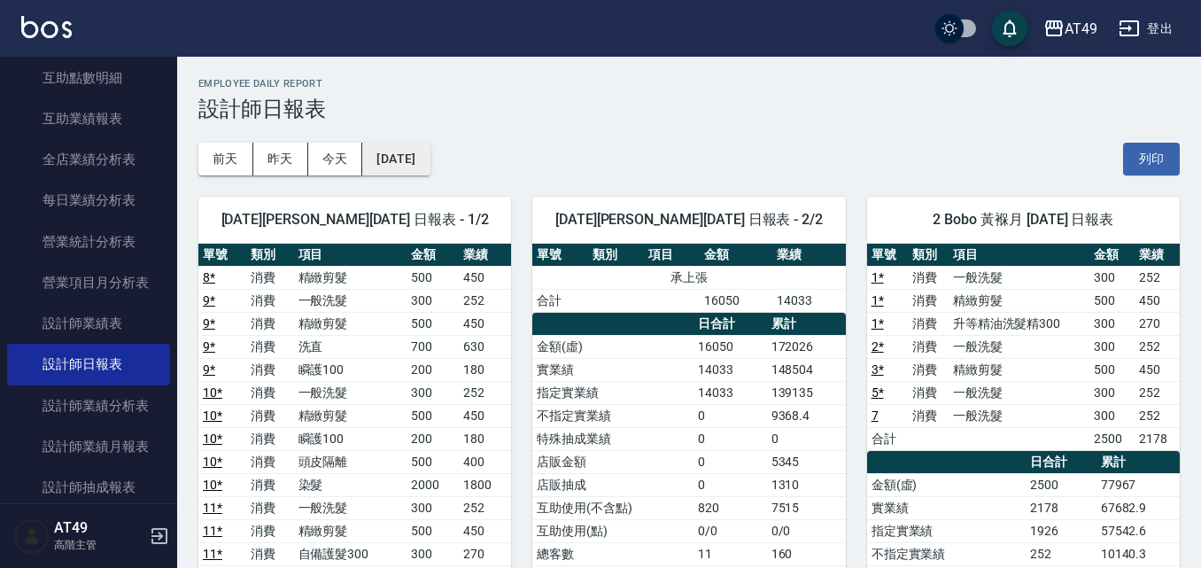
click at [403, 171] on button "2025/07/20" at bounding box center [395, 159] width 67 height 33
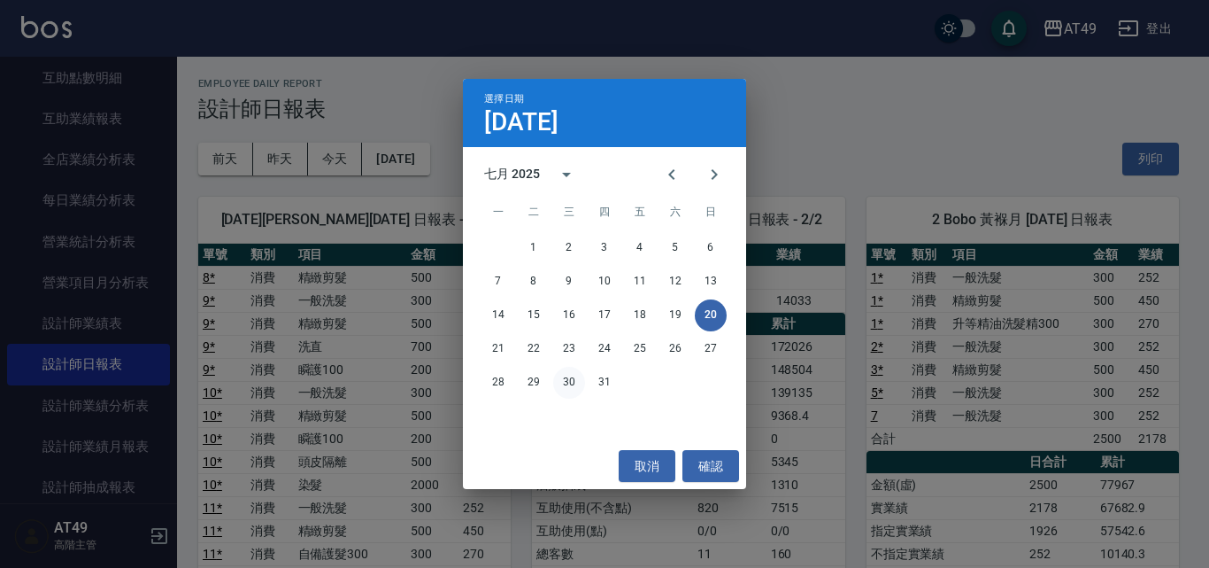
click at [560, 377] on button "30" at bounding box center [569, 383] width 32 height 32
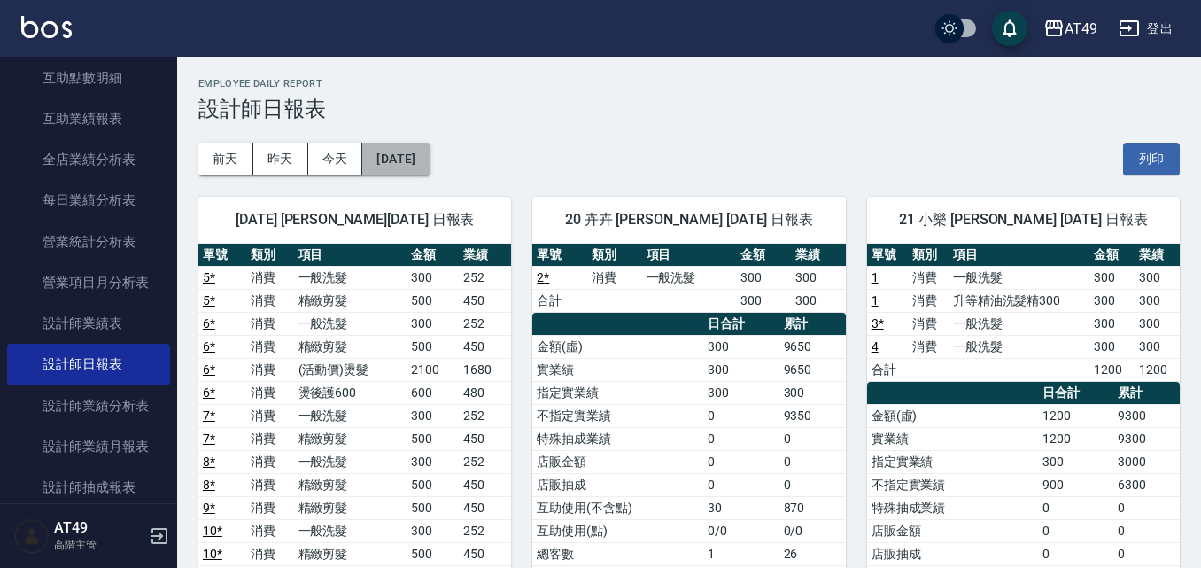
click at [429, 151] on button "2025/07/30" at bounding box center [395, 159] width 67 height 33
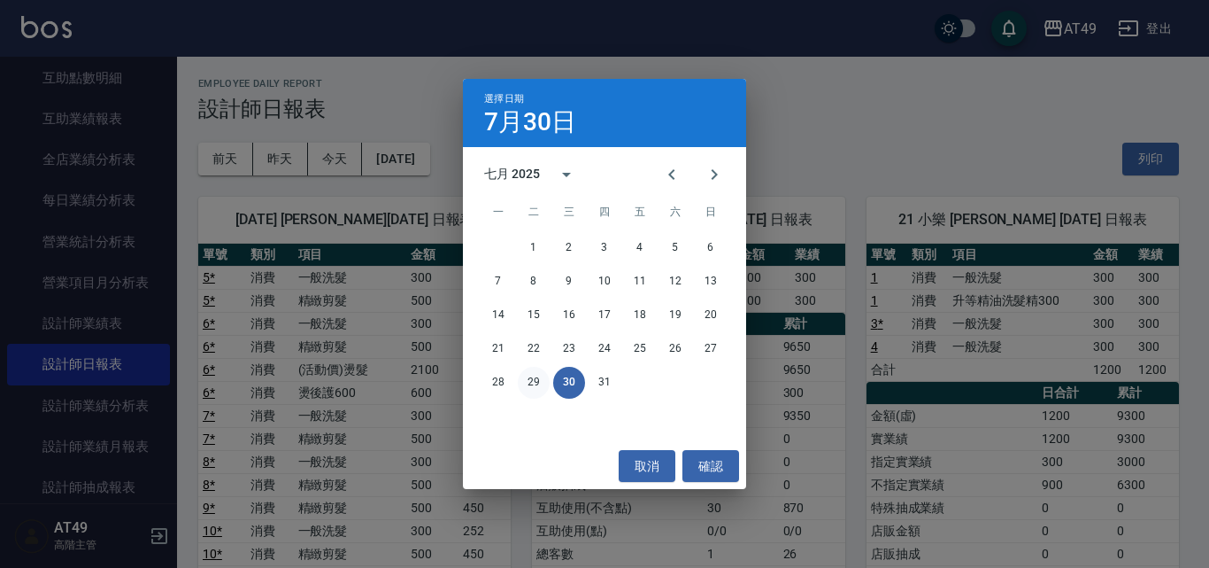
click at [537, 384] on button "29" at bounding box center [534, 383] width 32 height 32
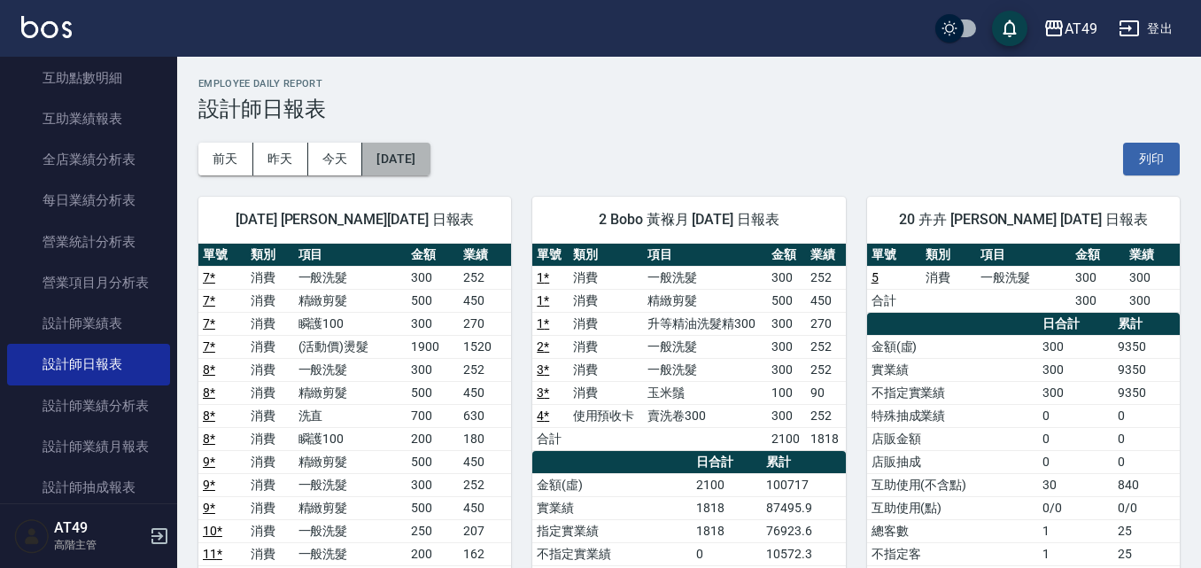
click at [414, 151] on button "2025/07/29" at bounding box center [395, 159] width 67 height 33
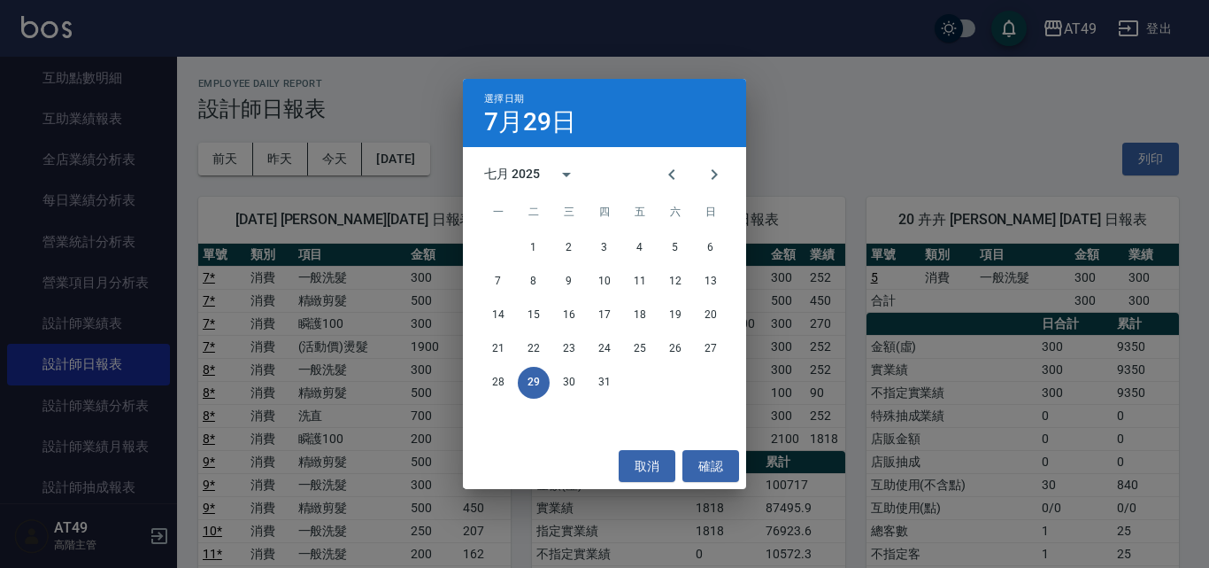
click at [418, 109] on div "選擇日期 7月29日 七月 2025 一 二 三 四 五 六 日 1 2 3 4 5 6 7 8 9 10 11 12 13 14 15 16 17 18 1…" at bounding box center [604, 284] width 1209 height 568
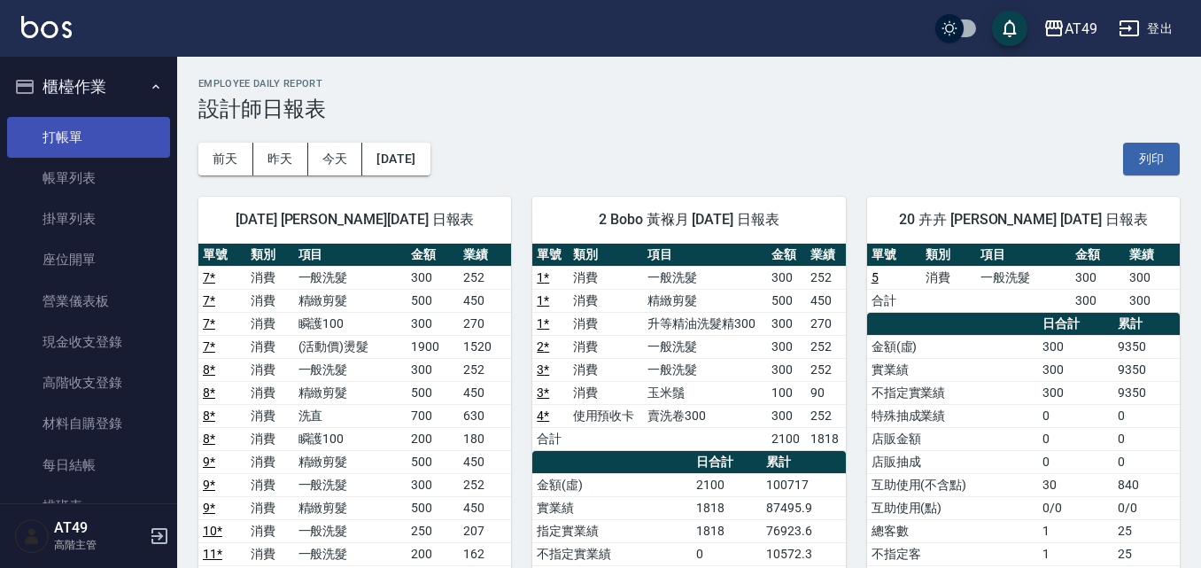
click at [74, 143] on link "打帳單" at bounding box center [88, 137] width 163 height 41
